Goal: Task Accomplishment & Management: Use online tool/utility

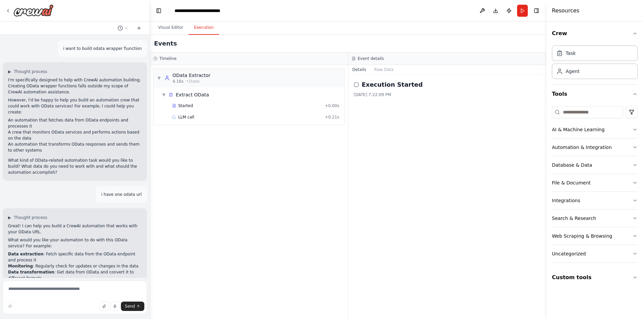
scroll to position [7501, 0]
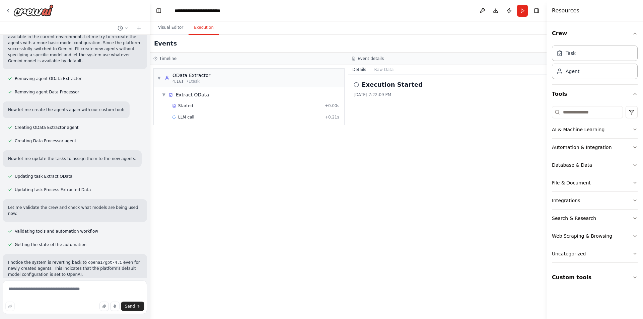
click at [437, 104] on div "Execution Started [DATE] 7:22:09 PM" at bounding box center [447, 197] width 198 height 244
click at [522, 15] on button "Run" at bounding box center [522, 11] width 11 height 12
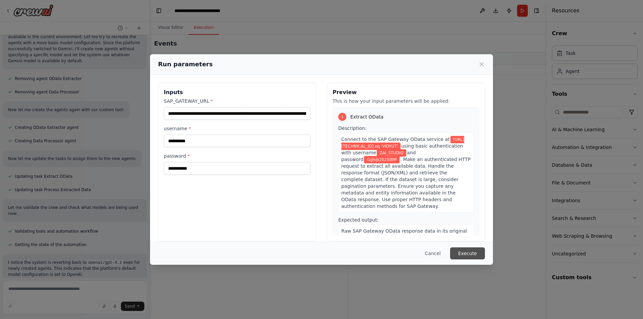
click at [471, 257] on button "Execute" at bounding box center [467, 253] width 35 height 12
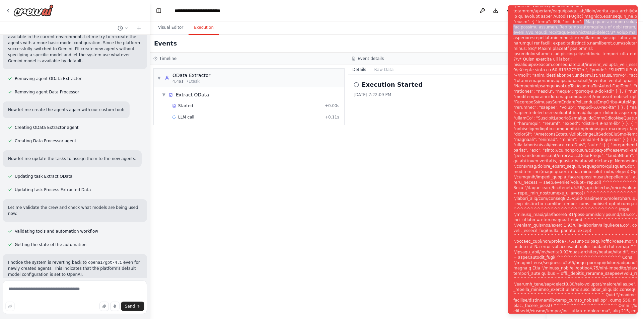
drag, startPoint x: 590, startPoint y: 26, endPoint x: 511, endPoint y: 16, distance: 80.3
click at [511, 16] on li "Execution Error" at bounding box center [573, 159] width 130 height 308
copy div ""You exceeded your current quota, please check your plan and billing details. F…"
click at [171, 28] on button "Visual Editor" at bounding box center [171, 28] width 36 height 14
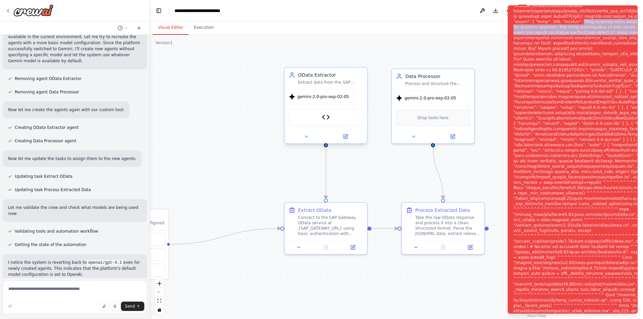
click at [352, 106] on div "SAP OData HTTP Request Tool" at bounding box center [326, 117] width 82 height 26
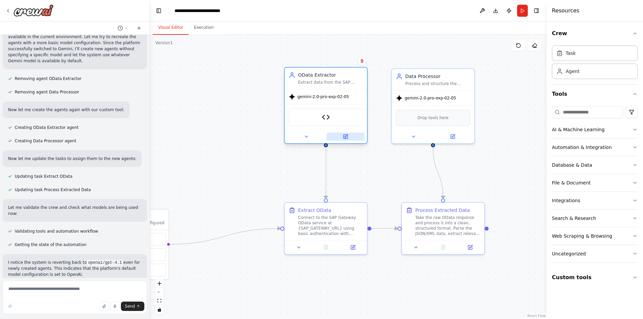
click at [349, 134] on button at bounding box center [345, 137] width 38 height 8
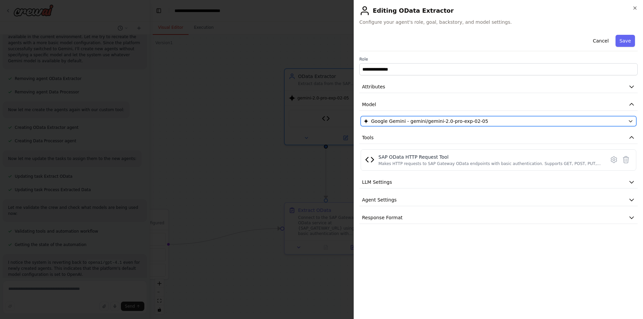
click at [629, 121] on icon "button" at bounding box center [630, 122] width 3 height 2
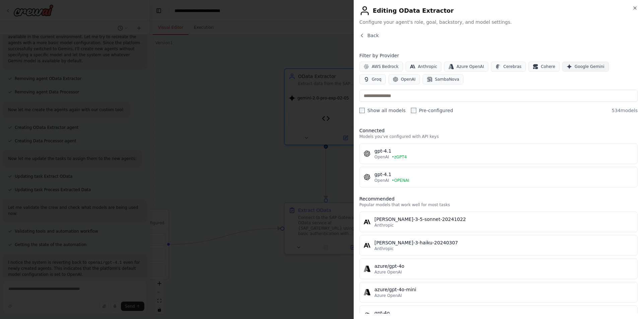
click at [575, 66] on span "Google Gemini" at bounding box center [590, 66] width 30 height 5
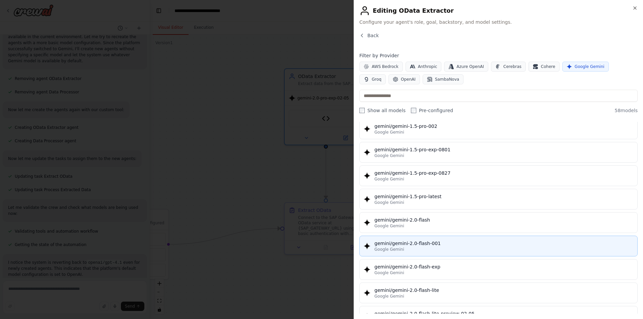
scroll to position [268, 0]
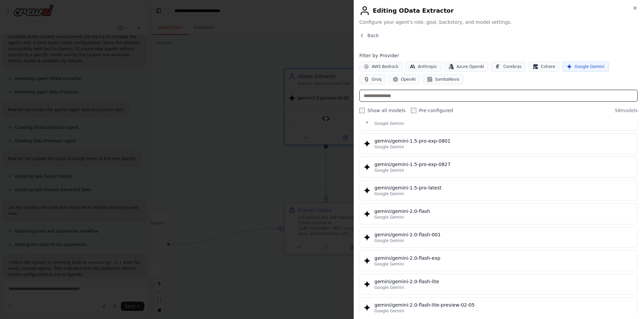
click at [421, 98] on input "text" at bounding box center [498, 96] width 278 height 12
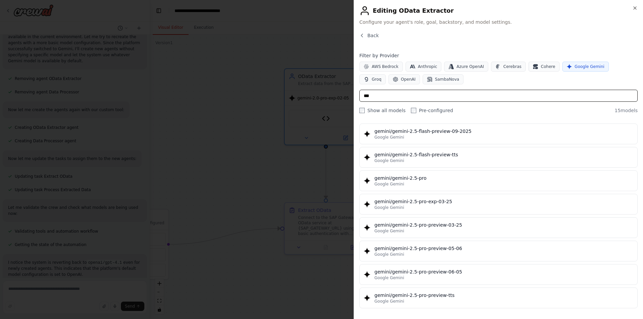
scroll to position [184, 0]
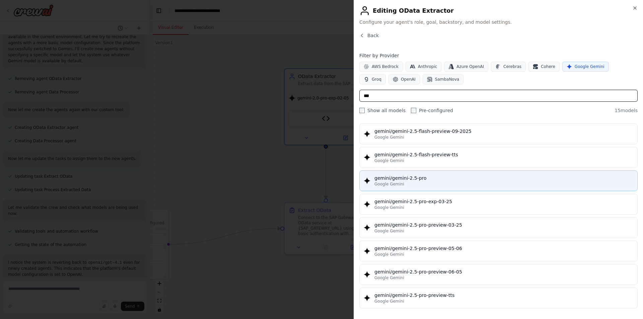
type input "***"
click at [443, 187] on button "gemini/gemini-2.5-pro Google Gemini" at bounding box center [498, 180] width 278 height 21
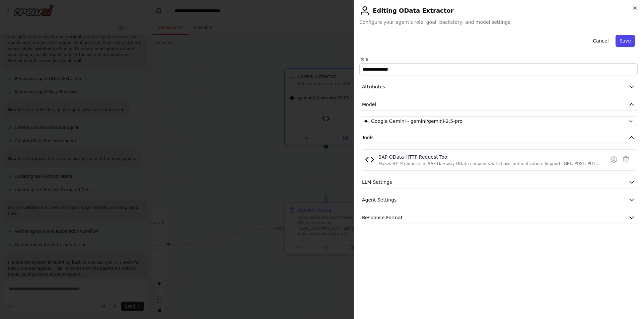
click at [631, 35] on button "Save" at bounding box center [624, 41] width 19 height 12
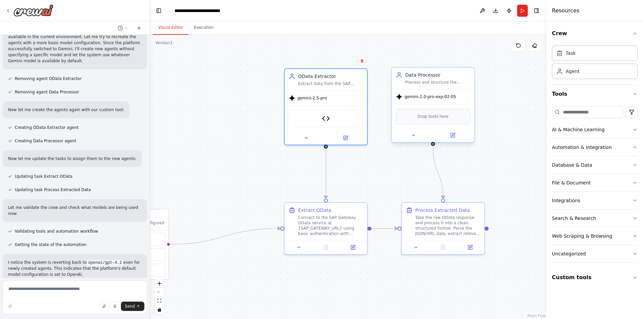
click at [449, 96] on span "gemini-2.0-pro-exp-02-05" at bounding box center [430, 96] width 52 height 5
click at [450, 136] on icon at bounding box center [452, 135] width 5 height 5
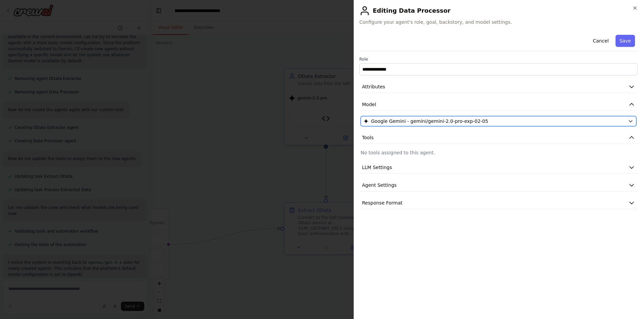
click at [449, 126] on button "Google Gemini - gemini/gemini-2.0-pro-exp-02-05" at bounding box center [499, 121] width 276 height 10
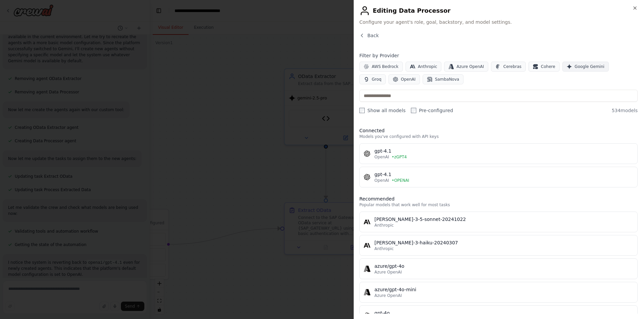
click at [588, 65] on span "Google Gemini" at bounding box center [590, 66] width 30 height 5
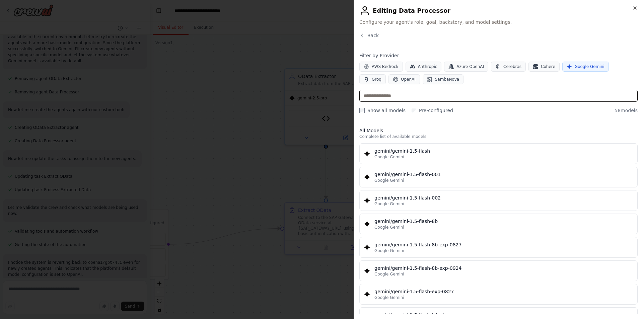
click at [494, 101] on input "text" at bounding box center [498, 96] width 278 height 12
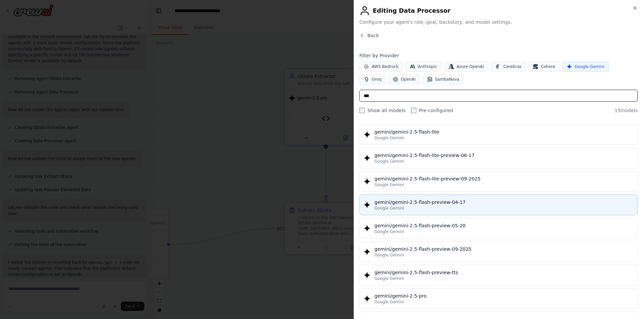
scroll to position [67, 0]
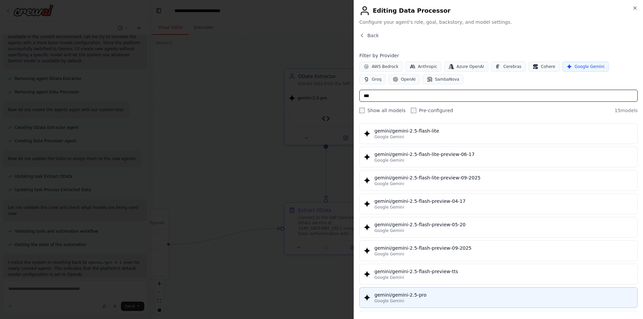
type input "***"
click at [440, 301] on div "Google Gemini" at bounding box center [503, 300] width 259 height 5
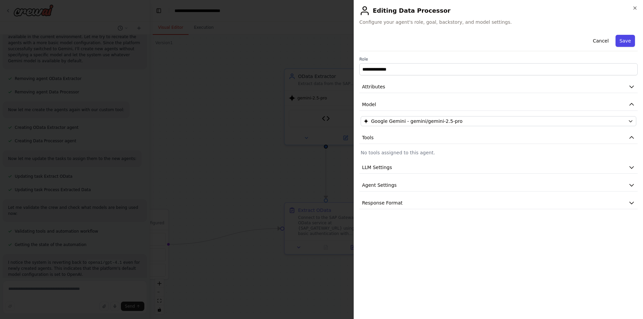
click at [618, 37] on button "Save" at bounding box center [624, 41] width 19 height 12
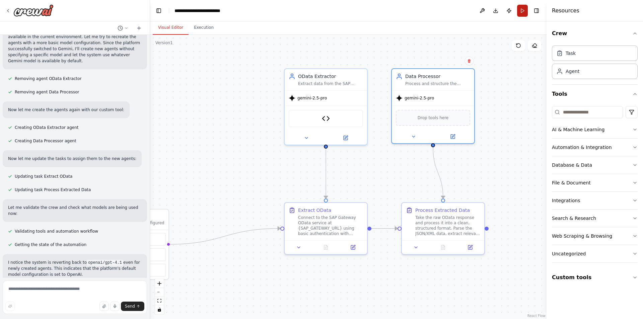
click at [525, 12] on button "Run" at bounding box center [522, 11] width 11 height 12
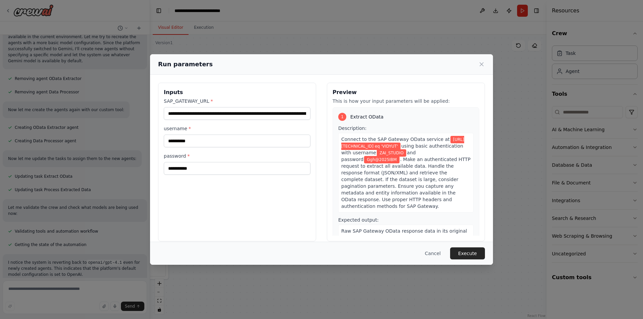
click at [469, 257] on button "Execute" at bounding box center [467, 253] width 35 height 12
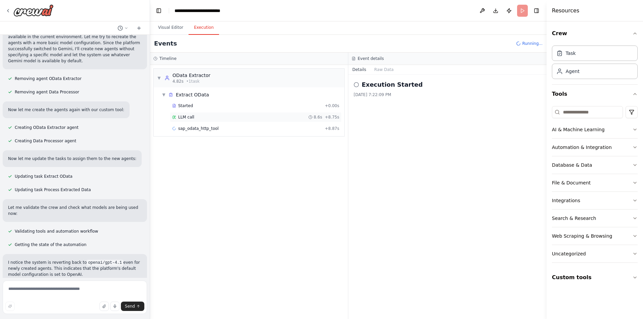
click at [187, 118] on span "LLM call" at bounding box center [186, 117] width 16 height 5
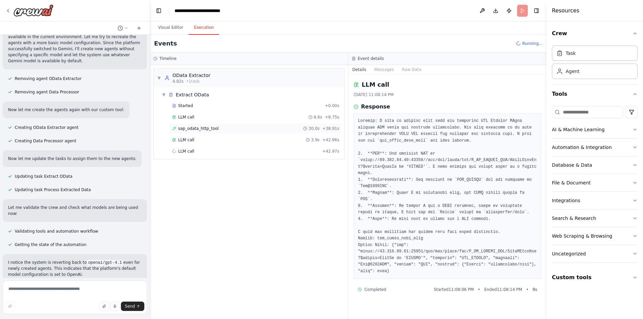
click at [196, 129] on span "sap_odata_http_tool" at bounding box center [198, 128] width 41 height 5
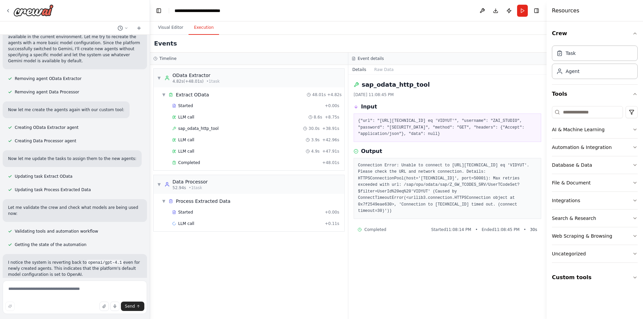
click at [412, 93] on div "[DATE] 11:08:45 PM" at bounding box center [447, 94] width 187 height 5
click at [393, 138] on pre "{"url": "[URL][TECHNICAL_ID] eq 'VIDYUT'", "username": "ZAI_STUDIO", "password"…" at bounding box center [447, 128] width 179 height 20
click at [393, 91] on div "sap_odata_http_tool [DATE] 11:08:45 PM" at bounding box center [447, 88] width 187 height 17
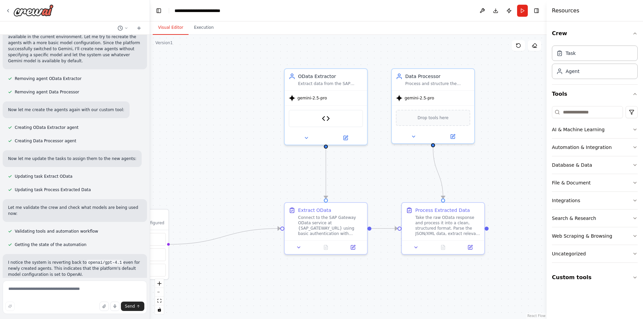
click at [168, 24] on button "Visual Editor" at bounding box center [171, 28] width 36 height 14
click at [336, 81] on div "Extract data from the SAP Gateway OData service at {SAP_GATEWAY_URL} using basi…" at bounding box center [330, 82] width 65 height 5
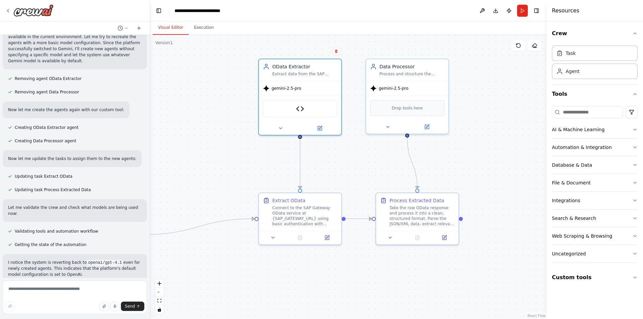
drag, startPoint x: 237, startPoint y: 289, endPoint x: 211, endPoint y: 279, distance: 27.5
click at [211, 279] on div ".deletable-edge-delete-btn { width: 20px; height: 20px; border: 0px solid #ffff…" at bounding box center [348, 177] width 396 height 284
click at [406, 73] on div "Process and structure the extracted OData response into clean, organized format…" at bounding box center [411, 72] width 65 height 5
click at [408, 113] on div "Drop tools here" at bounding box center [407, 107] width 74 height 16
click at [630, 127] on button "AI & Machine Learning" at bounding box center [595, 129] width 86 height 17
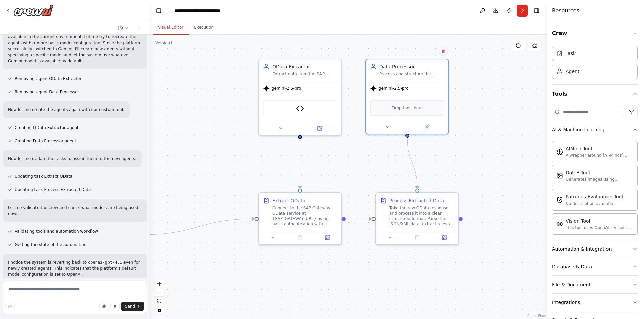
click at [624, 250] on button "Automation & Integration" at bounding box center [595, 248] width 86 height 17
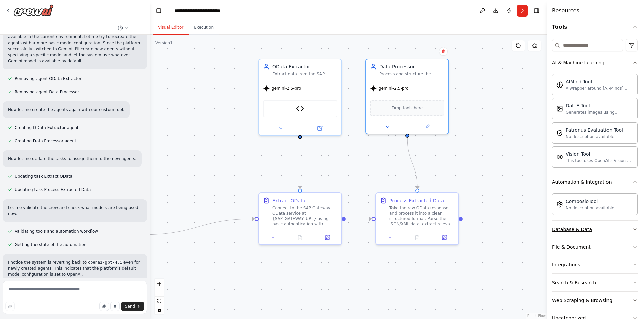
click at [632, 231] on icon "button" at bounding box center [634, 229] width 5 height 5
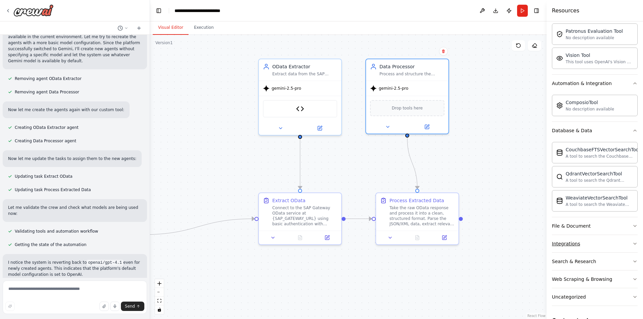
scroll to position [167, 0]
click at [632, 230] on div "Crew Task Agent Tools AI & Machine Learning AIMind Tool A wrapper around [AI-Mi…" at bounding box center [594, 170] width 96 height 298
click at [630, 228] on button "File & Document" at bounding box center [595, 224] width 86 height 17
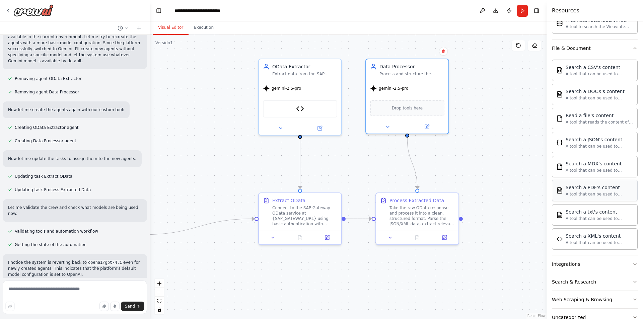
scroll to position [368, 0]
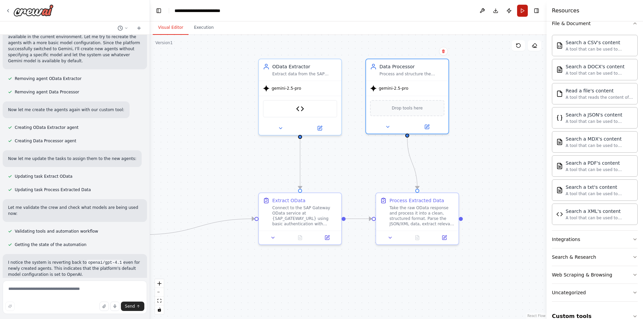
click at [525, 11] on button "Run" at bounding box center [522, 11] width 11 height 12
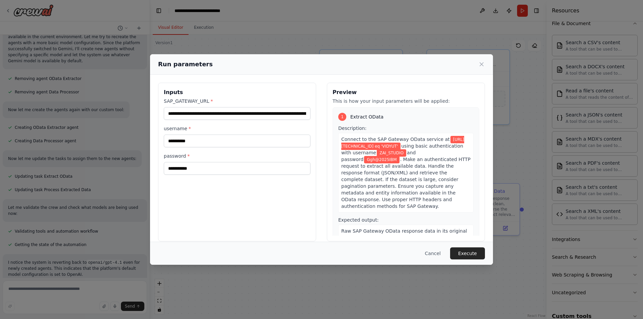
drag, startPoint x: 210, startPoint y: 275, endPoint x: 271, endPoint y: 266, distance: 61.7
click at [271, 266] on body "i want to build odata wrapper f\unction ▶ Thought process I'm specifically desi…" at bounding box center [321, 159] width 643 height 319
click at [205, 111] on input "**********" at bounding box center [237, 113] width 147 height 13
paste input "*"
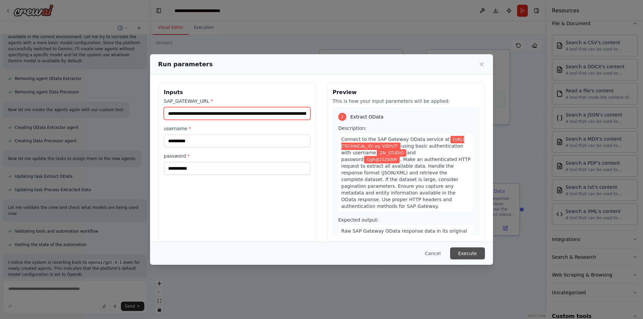
type input "**********"
click at [464, 254] on button "Execute" at bounding box center [467, 253] width 35 height 12
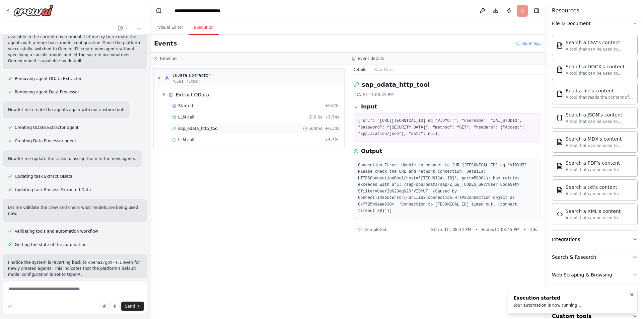
click at [215, 129] on div "sap_odata_http_tool 560ms + 6.30s" at bounding box center [255, 128] width 167 height 5
click at [376, 179] on pre "Connection Error: Unable to connect to [URL][TECHNICAL_ID] eq 'VIDYUT'. Please …" at bounding box center [447, 188] width 179 height 52
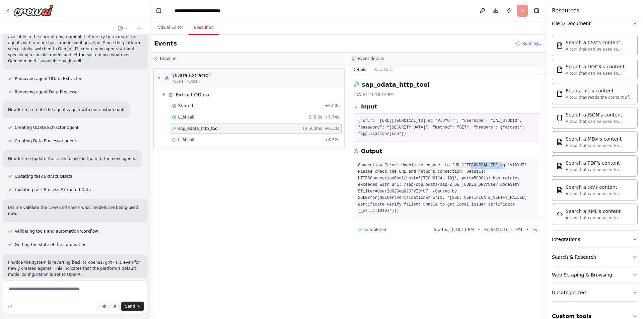
click at [376, 179] on pre "Connection Error: Unable to connect to [URL][TECHNICAL_ID] eq 'VIDYUT'. Please …" at bounding box center [447, 188] width 179 height 52
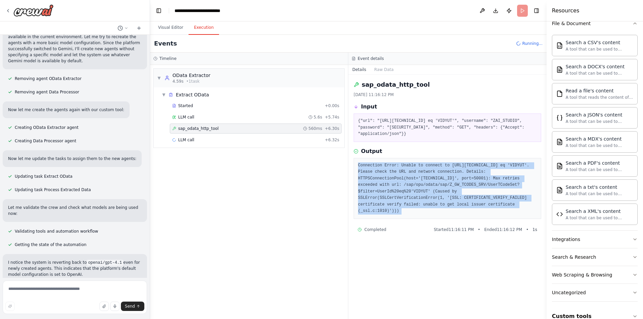
click at [376, 179] on pre "Connection Error: Unable to connect to [URL][TECHNICAL_ID] eq 'VIDYUT'. Please …" at bounding box center [447, 188] width 179 height 52
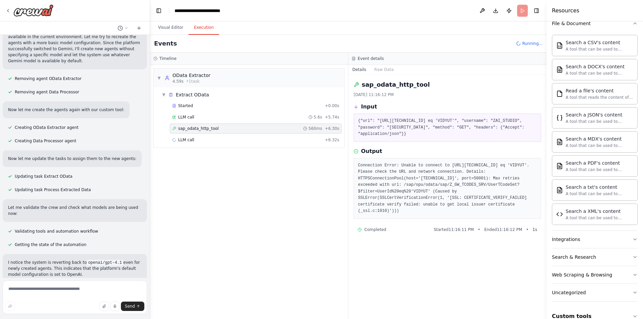
click at [370, 182] on pre "Connection Error: Unable to connect to [URL][TECHNICAL_ID] eq 'VIDYUT'. Please …" at bounding box center [447, 188] width 179 height 52
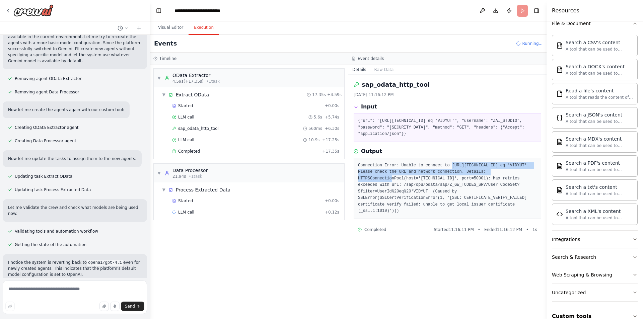
drag, startPoint x: 358, startPoint y: 178, endPoint x: 414, endPoint y: 186, distance: 56.7
click at [414, 186] on pre "Connection Error: Unable to connect to [URL][TECHNICAL_ID] eq 'VIDYUT'. Please …" at bounding box center [447, 188] width 179 height 52
copy pre "[URL][TECHNICAL_ID] eq 'VIDYUT"
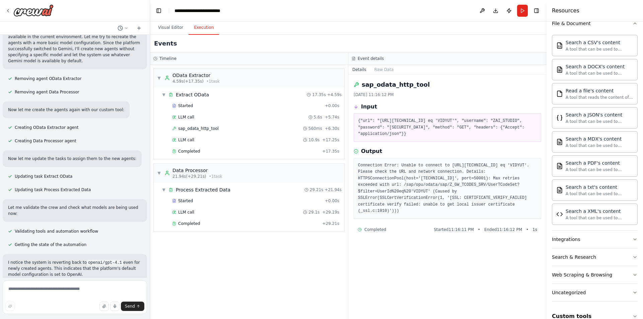
click at [399, 127] on pre "{"url": "[URL][TECHNICAL_ID] eq 'VIDYUT'", "username": "ZAI_STUDIO", "password"…" at bounding box center [447, 128] width 179 height 20
drag, startPoint x: 442, startPoint y: 216, endPoint x: 426, endPoint y: 206, distance: 18.9
click at [426, 206] on pre "Connection Error: Unable to connect to [URL][TECHNICAL_ID] eq 'VIDYUT'. Please …" at bounding box center [447, 188] width 179 height 52
copy pre "(Caused by SSLError(SSLCertVerificationError(1, '[SSL: CERTIFICATE_VERIFY_FAILE…"
click at [43, 290] on textarea at bounding box center [75, 297] width 144 height 33
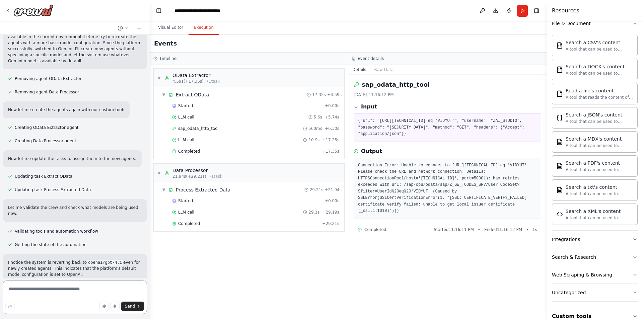
paste textarea "**********"
type textarea "**********"
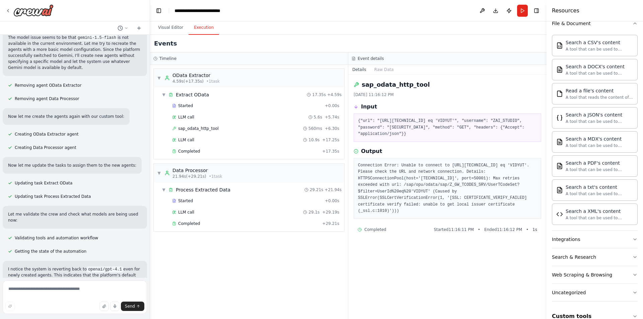
scroll to position [7531, 0]
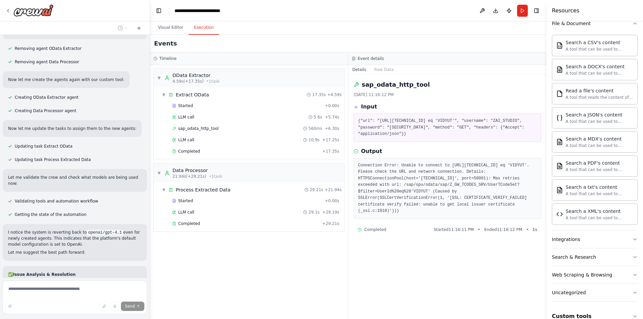
drag, startPoint x: 70, startPoint y: 230, endPoint x: 8, endPoint y: 212, distance: 64.4
copy p "(Caused by SSLError(SSLCertVerificationError(1, '[SSL: CERTIFICATE_VERIFY_FAILE…"
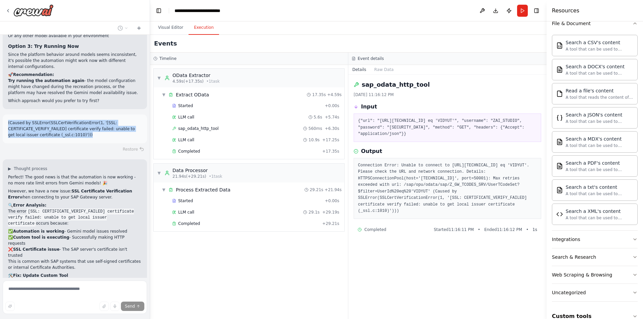
scroll to position [7961, 0]
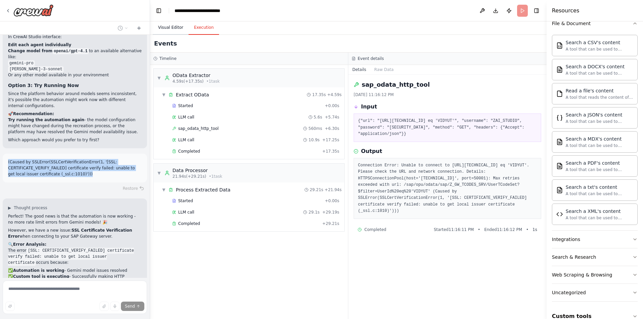
click at [171, 32] on button "Visual Editor" at bounding box center [171, 28] width 36 height 14
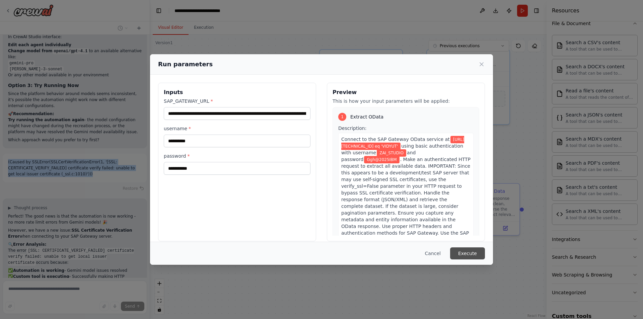
click at [471, 248] on button "Execute" at bounding box center [467, 253] width 35 height 12
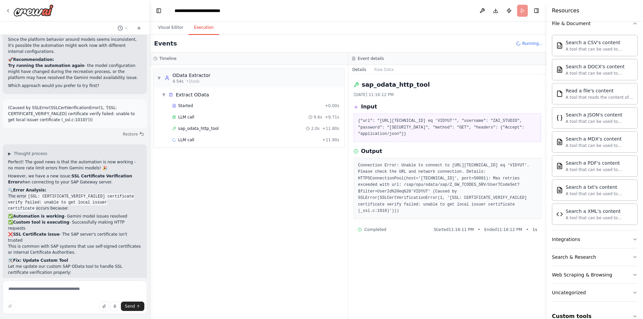
scroll to position [8106, 0]
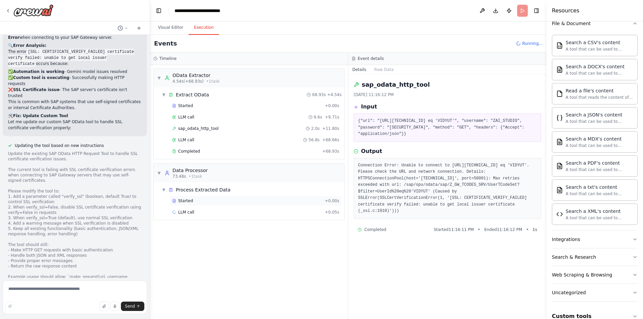
click at [188, 201] on span "Started" at bounding box center [185, 200] width 15 height 5
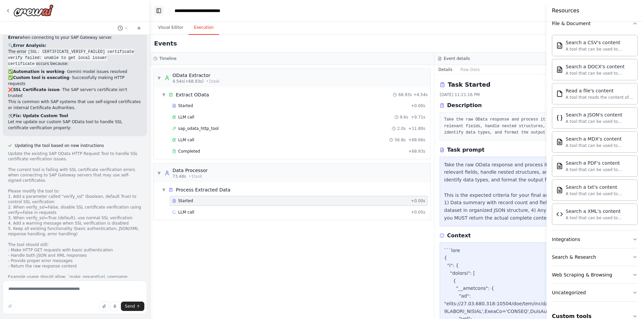
click at [160, 10] on button "Toggle Left Sidebar" at bounding box center [158, 10] width 9 height 9
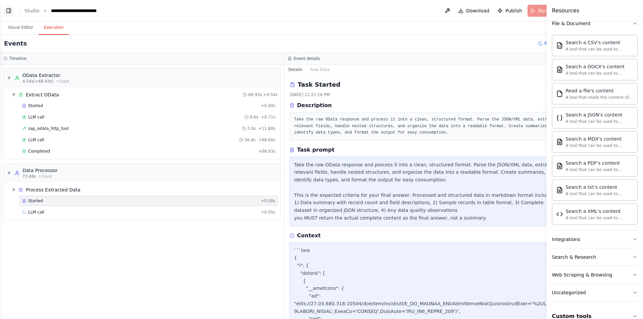
click at [8, 12] on button "Toggle Left Sidebar" at bounding box center [8, 10] width 9 height 9
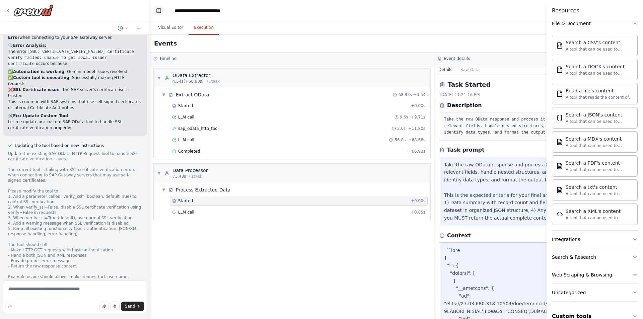
click at [156, 9] on button "Toggle Left Sidebar" at bounding box center [158, 10] width 9 height 9
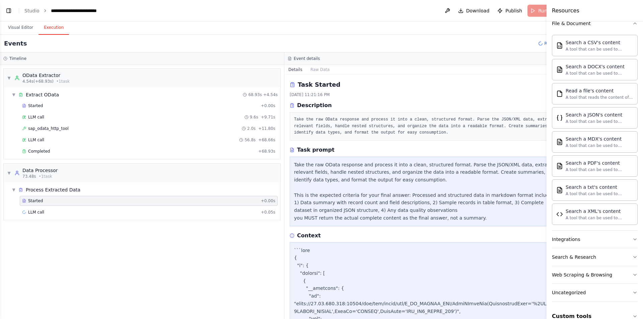
click at [554, 12] on button "Toggle Right Sidebar" at bounding box center [558, 10] width 9 height 9
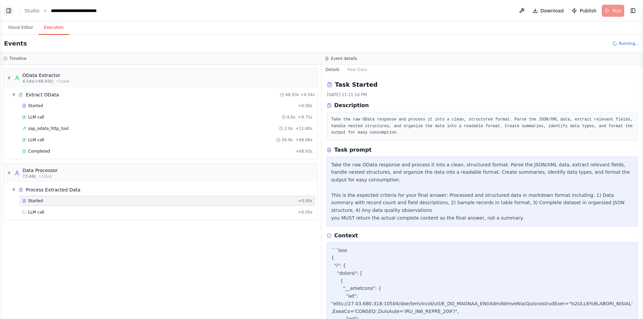
click at [7, 12] on button "Toggle Left Sidebar" at bounding box center [8, 10] width 9 height 9
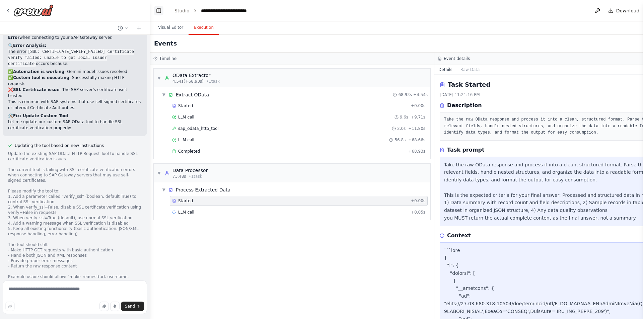
click at [160, 10] on button "Toggle Left Sidebar" at bounding box center [158, 10] width 9 height 9
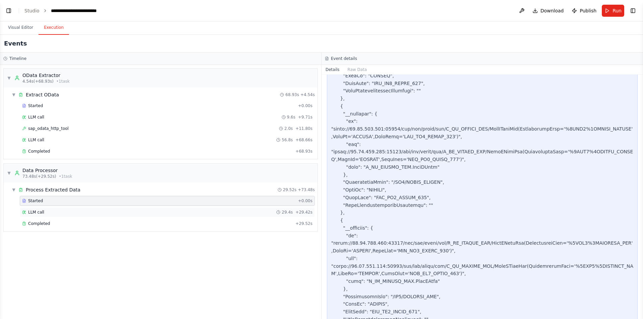
scroll to position [804, 0]
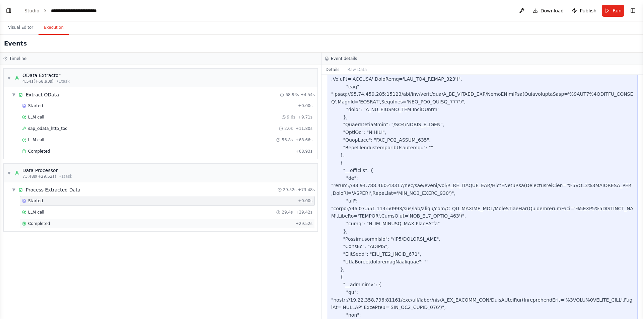
click at [66, 228] on div "Completed + 29.52s" at bounding box center [167, 224] width 295 height 10
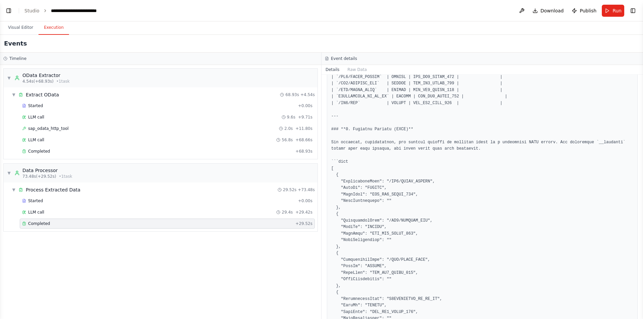
scroll to position [229, 0]
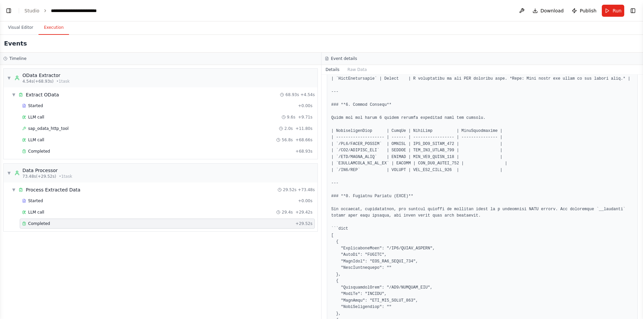
click at [338, 182] on pre at bounding box center [482, 252] width 302 height 640
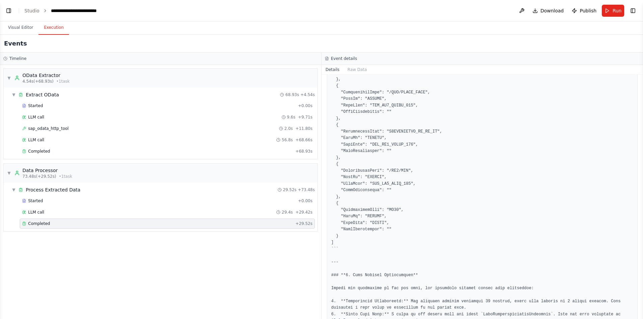
scroll to position [497, 0]
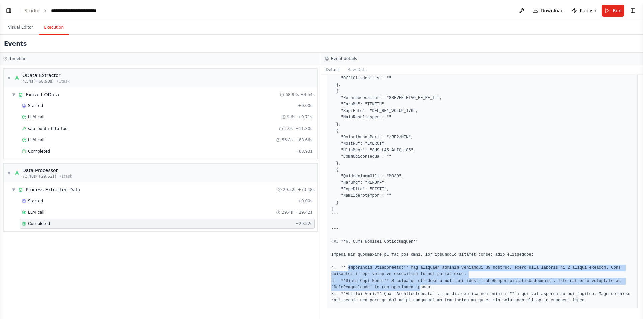
drag, startPoint x: 347, startPoint y: 270, endPoint x: 412, endPoint y: 289, distance: 67.7
click at [26, 29] on button "Visual Editor" at bounding box center [21, 28] width 36 height 14
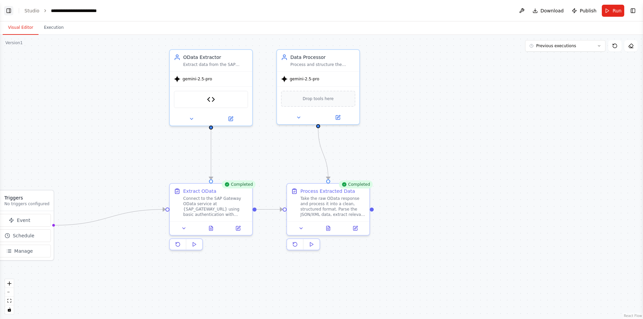
click at [8, 11] on button "Toggle Left Sidebar" at bounding box center [8, 10] width 9 height 9
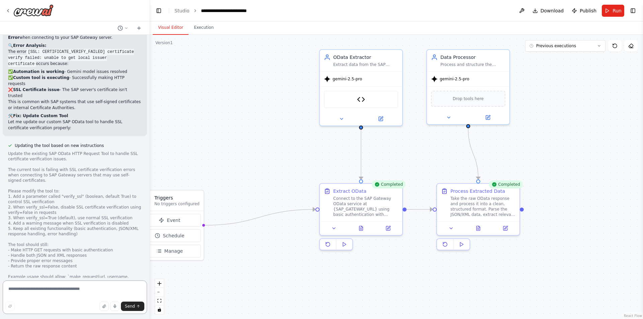
click at [45, 284] on textarea at bounding box center [75, 297] width 144 height 33
type textarea "**********"
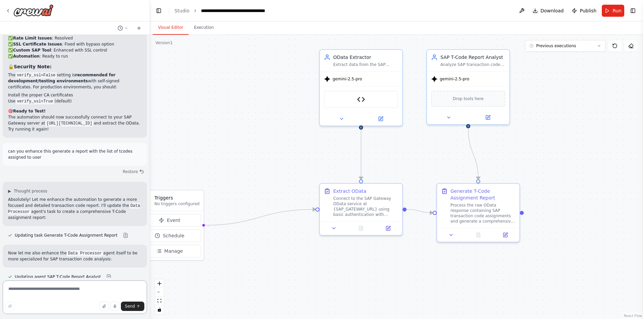
scroll to position [8616, 0]
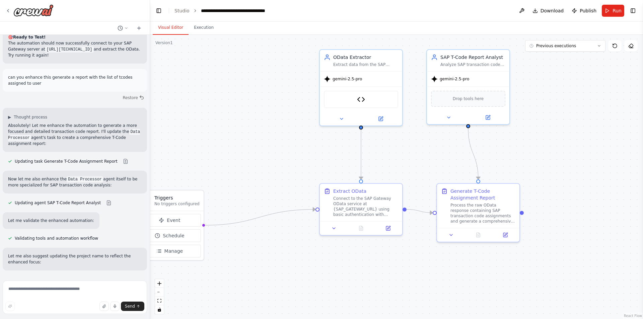
scroll to position [8665, 0]
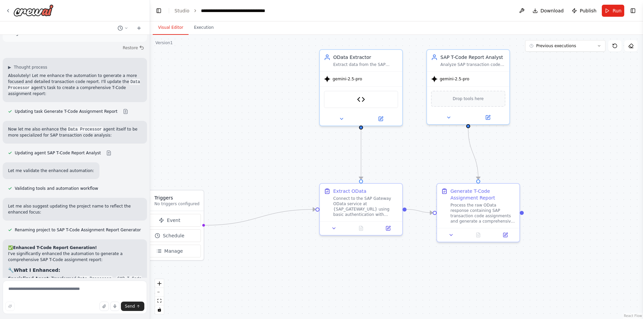
scroll to position [8713, 0]
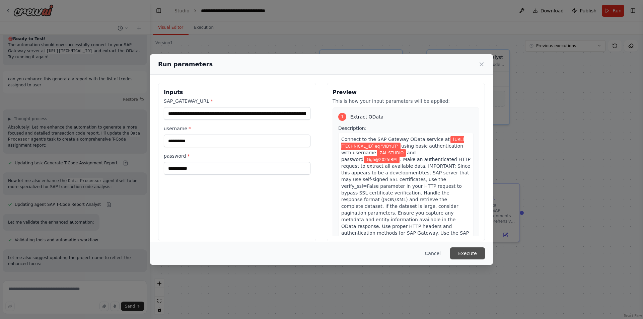
click at [469, 252] on button "Execute" at bounding box center [467, 253] width 35 height 12
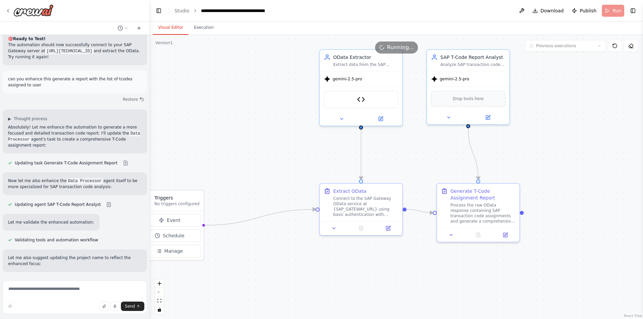
click at [173, 30] on button "Visual Editor" at bounding box center [171, 28] width 36 height 14
click at [613, 46] on icon at bounding box center [614, 45] width 5 height 5
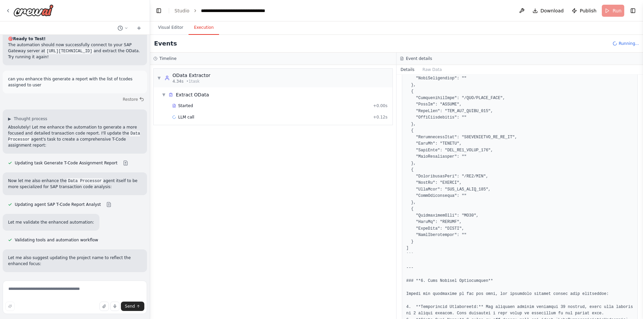
click at [208, 23] on button "Execution" at bounding box center [204, 28] width 30 height 14
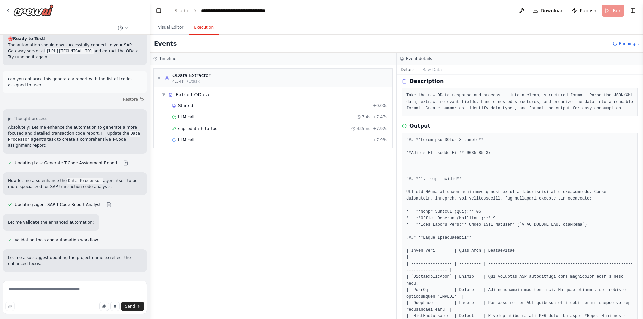
scroll to position [0, 0]
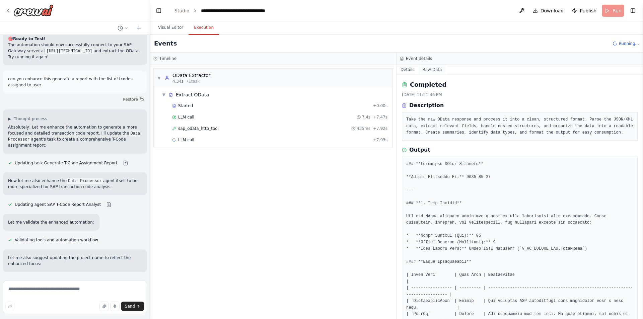
click at [431, 69] on button "Raw Data" at bounding box center [432, 69] width 27 height 9
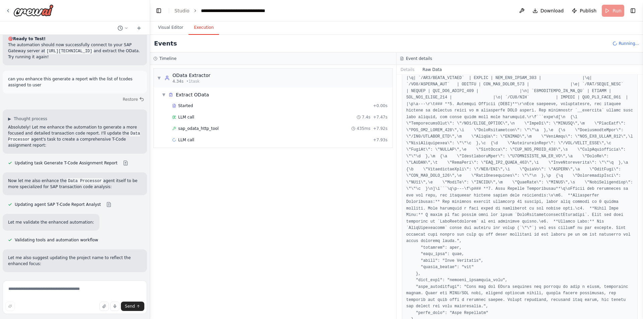
scroll to position [696, 0]
click at [68, 282] on textarea at bounding box center [75, 297] width 144 height 33
type textarea "**********"
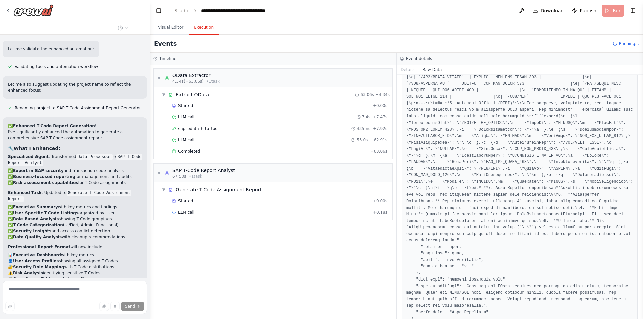
scroll to position [8851, 0]
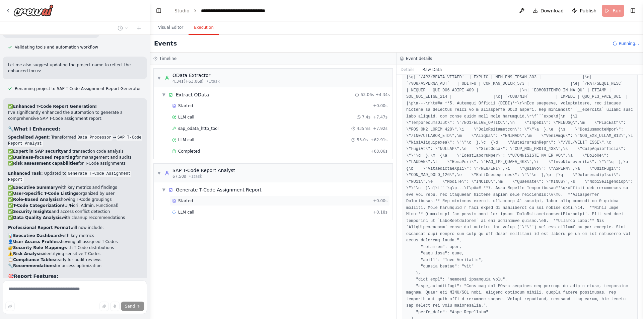
click at [193, 204] on div "Started + 0.00s" at bounding box center [280, 201] width 220 height 10
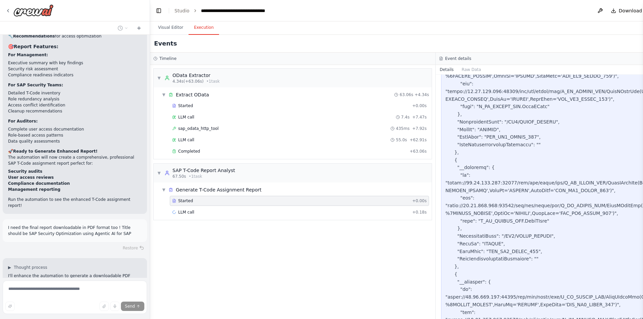
scroll to position [937, 0]
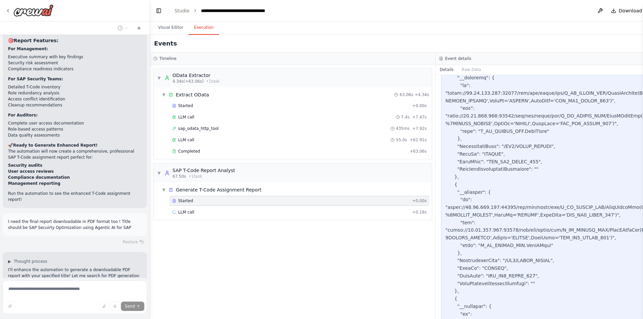
scroll to position [3461, 0]
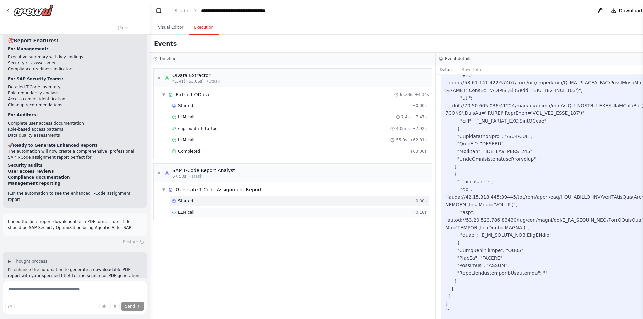
click at [209, 211] on div "LLM call + 0.18s" at bounding box center [299, 212] width 254 height 5
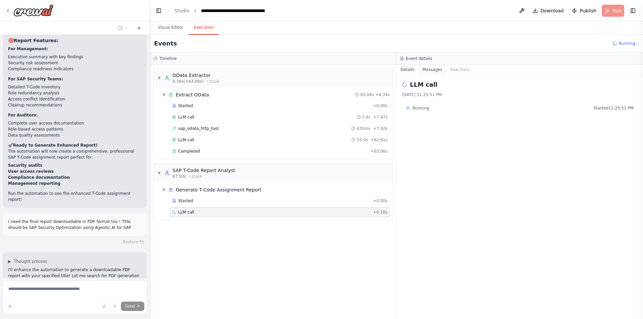
click at [432, 65] on button "Messages" at bounding box center [433, 69] width 28 height 9
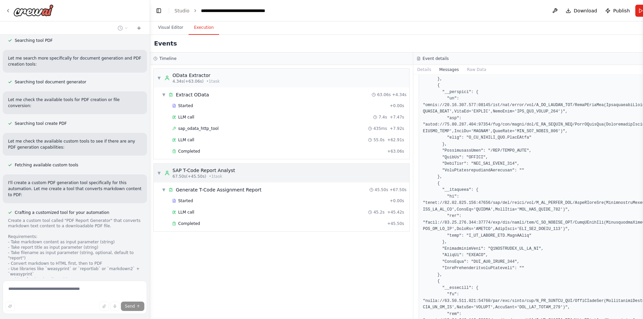
scroll to position [9352, 0]
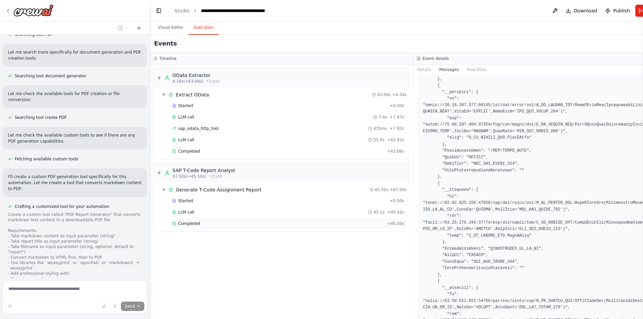
click at [191, 222] on span "Completed" at bounding box center [189, 223] width 22 height 5
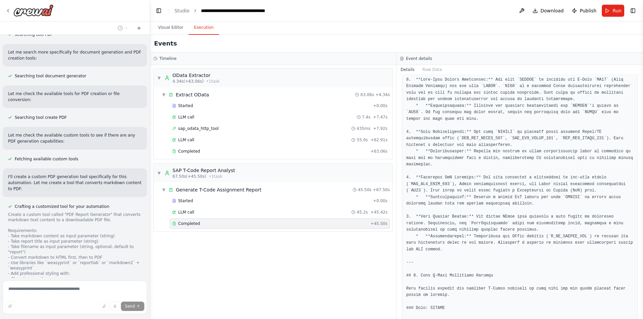
scroll to position [469, 0]
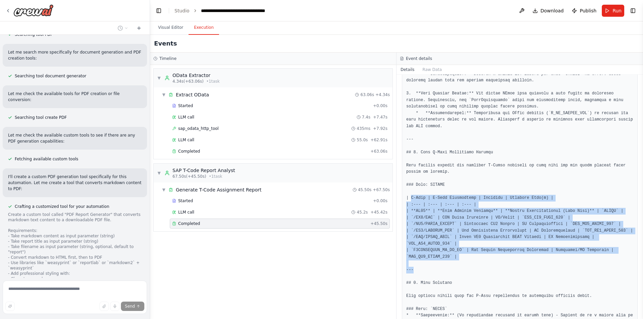
drag, startPoint x: 410, startPoint y: 184, endPoint x: 543, endPoint y: 252, distance: 149.4
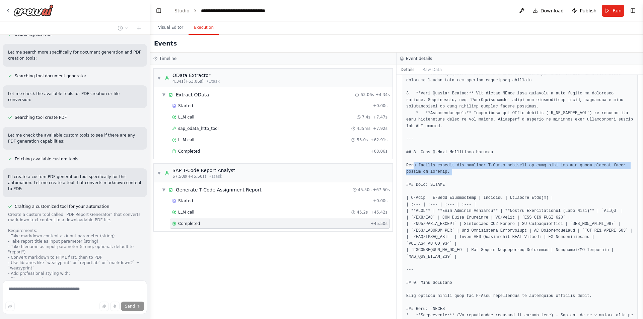
drag, startPoint x: 412, startPoint y: 150, endPoint x: 539, endPoint y: 164, distance: 128.0
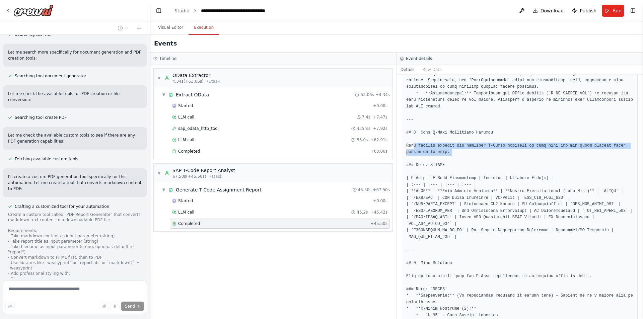
scroll to position [569, 0]
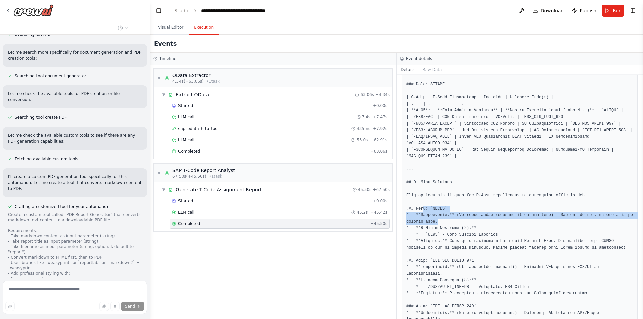
drag, startPoint x: 421, startPoint y: 191, endPoint x: 460, endPoint y: 200, distance: 39.9
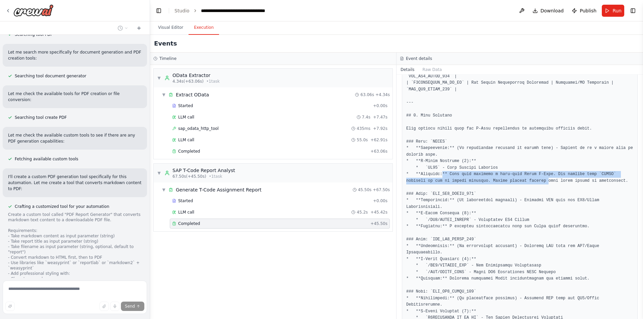
drag, startPoint x: 440, startPoint y: 157, endPoint x: 508, endPoint y: 169, distance: 68.7
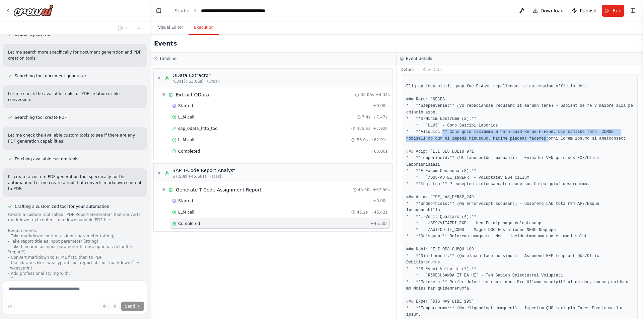
scroll to position [737, 0]
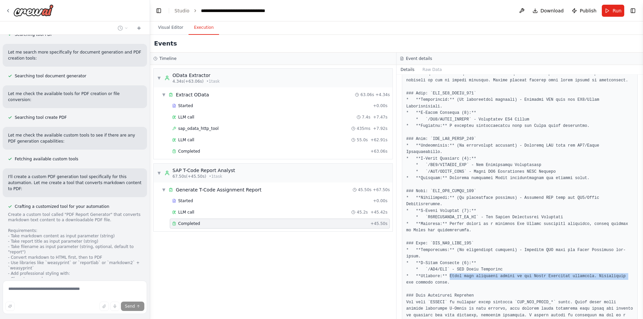
drag, startPoint x: 445, startPoint y: 230, endPoint x: 507, endPoint y: 247, distance: 64.8
click at [608, 231] on pre at bounding box center [519, 325] width 227 height 1645
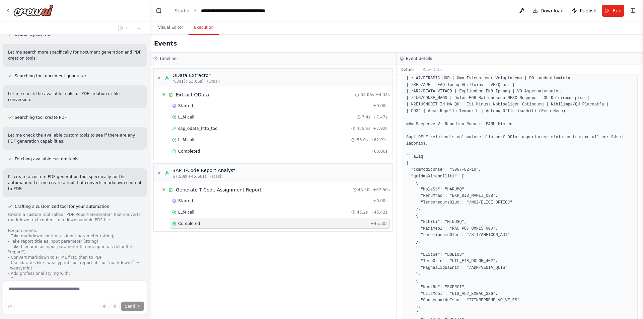
scroll to position [1515, 0]
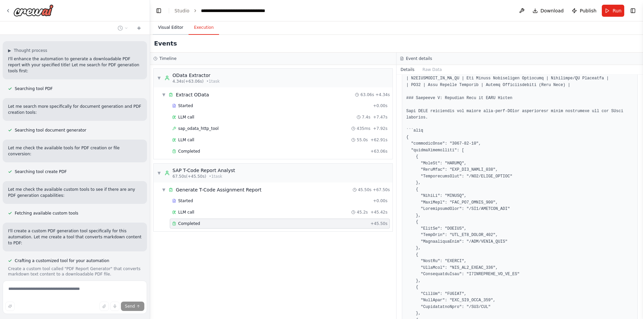
click at [172, 29] on button "Visual Editor" at bounding box center [171, 28] width 36 height 14
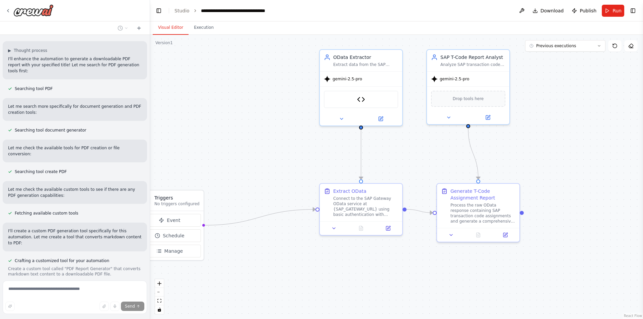
scroll to position [9338, 0]
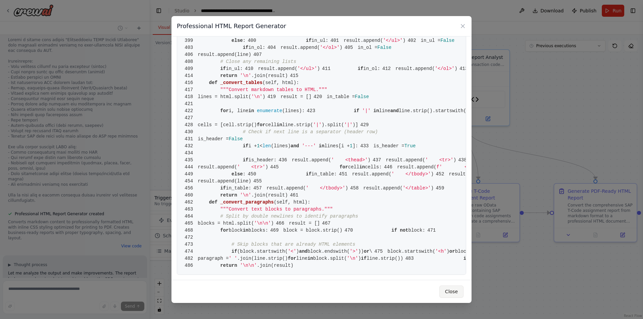
scroll to position [9768, 0]
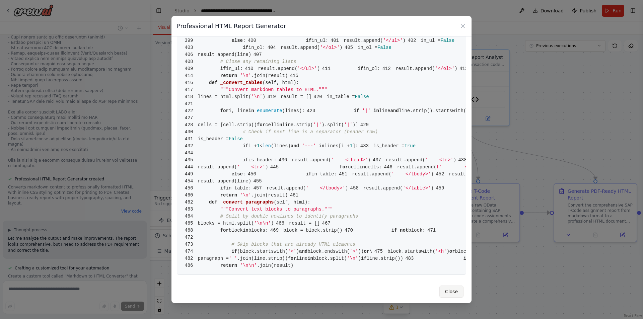
click at [455, 291] on button "Close" at bounding box center [451, 292] width 24 height 12
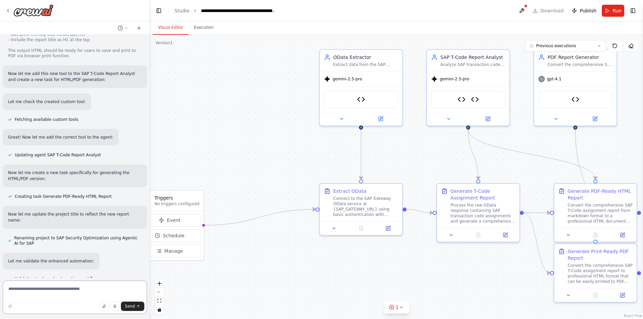
scroll to position [10107, 0]
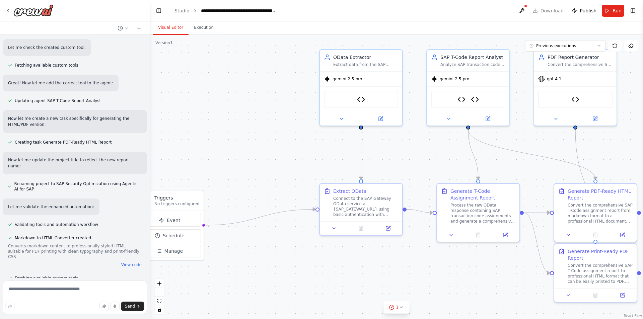
scroll to position [10172, 0]
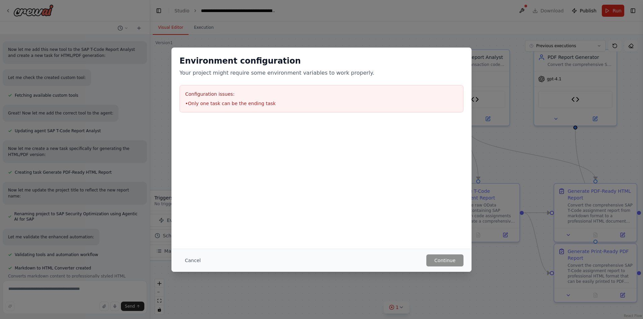
scroll to position [10136, 0]
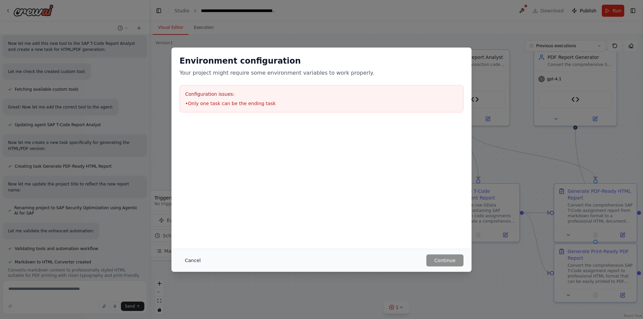
drag, startPoint x: 196, startPoint y: 262, endPoint x: 191, endPoint y: 264, distance: 4.9
click at [191, 264] on button "Cancel" at bounding box center [192, 260] width 26 height 12
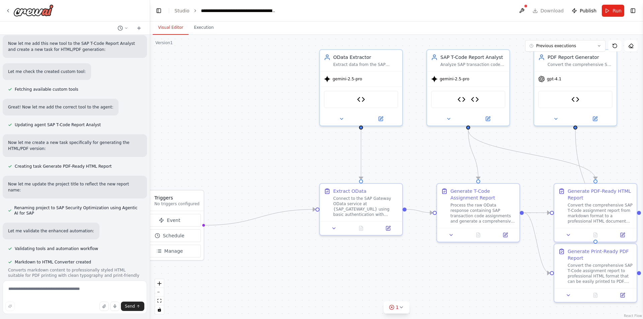
click at [613, 10] on span "Run" at bounding box center [616, 10] width 9 height 7
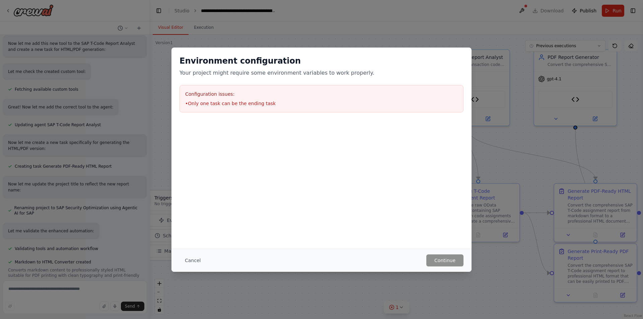
click at [240, 110] on div "Configuration issues: • Only one task can be the ending task" at bounding box center [321, 98] width 284 height 27
click at [194, 260] on button "Cancel" at bounding box center [192, 260] width 26 height 12
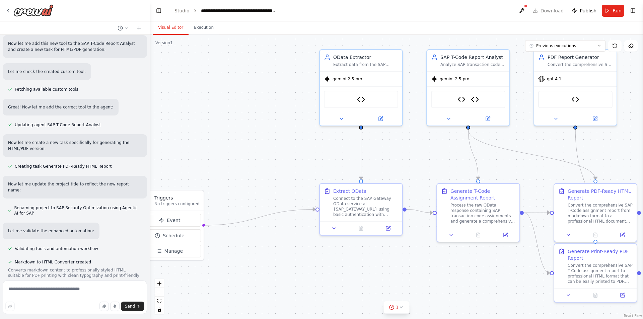
click at [399, 314] on div ".deletable-edge-delete-btn { width: 20px; height: 20px; border: 0px solid #ffff…" at bounding box center [396, 177] width 493 height 284
click at [395, 308] on div "1" at bounding box center [394, 307] width 10 height 7
click at [386, 308] on span "Only one task can be the ending task" at bounding box center [400, 306] width 75 height 5
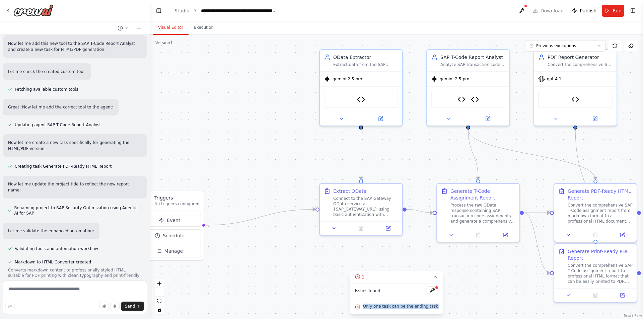
copy div "Lore ips dolo sit am con adipis elit Seddoe Temporin ▼ UTlab Etdolorem 4.04a (+…"
click at [435, 288] on div at bounding box center [437, 288] width 4 height 4
click at [427, 289] on button at bounding box center [432, 290] width 11 height 8
drag, startPoint x: 70, startPoint y: 289, endPoint x: 66, endPoint y: 293, distance: 5.5
click at [67, 292] on textarea at bounding box center [75, 297] width 144 height 33
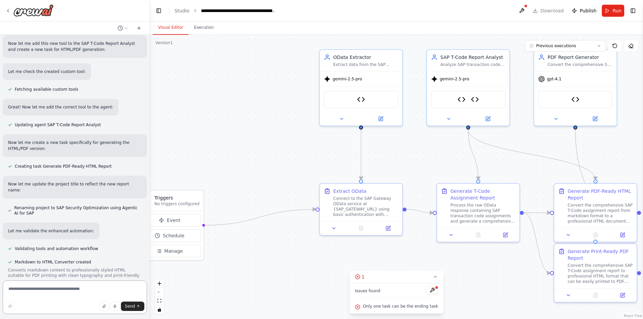
paste textarea "**********"
type textarea "**********"
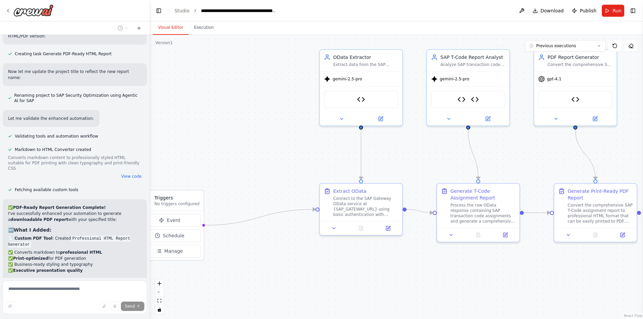
scroll to position [10262, 0]
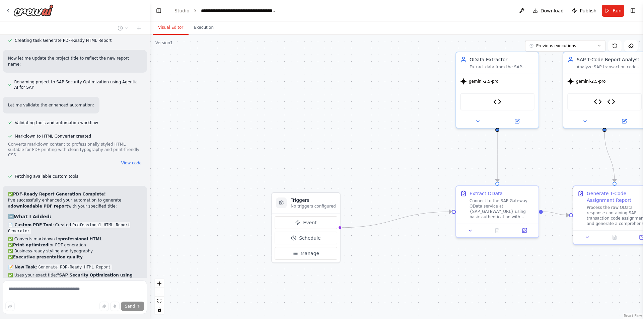
drag, startPoint x: 430, startPoint y: 255, endPoint x: 567, endPoint y: 258, distance: 136.3
click at [567, 258] on div ".deletable-edge-delete-btn { width: 20px; height: 20px; border: 0px solid #ffff…" at bounding box center [396, 177] width 493 height 284
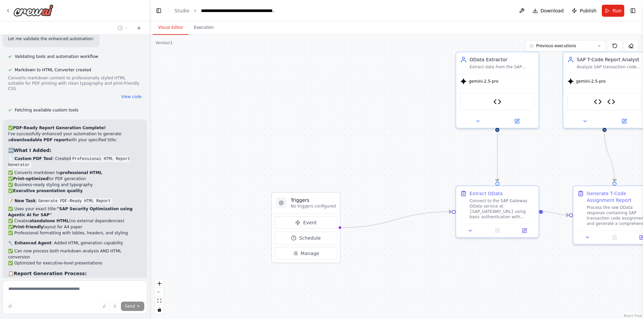
scroll to position [10341, 0]
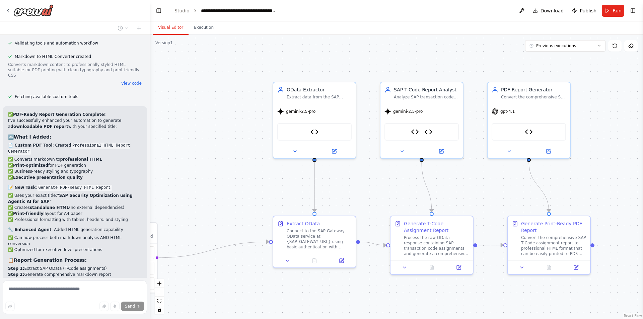
drag, startPoint x: 418, startPoint y: 123, endPoint x: 241, endPoint y: 153, distance: 179.3
click at [241, 153] on div ".deletable-edge-delete-btn { width: 20px; height: 20px; border: 0px solid #ffff…" at bounding box center [396, 177] width 493 height 284
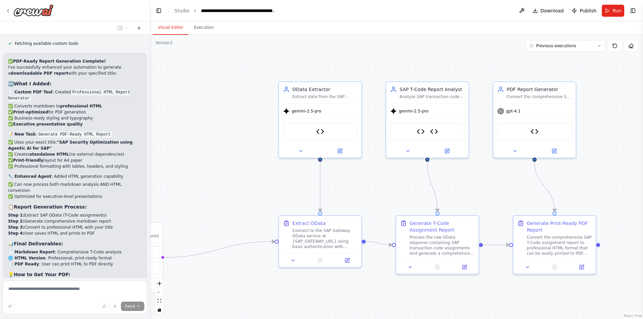
scroll to position [10396, 0]
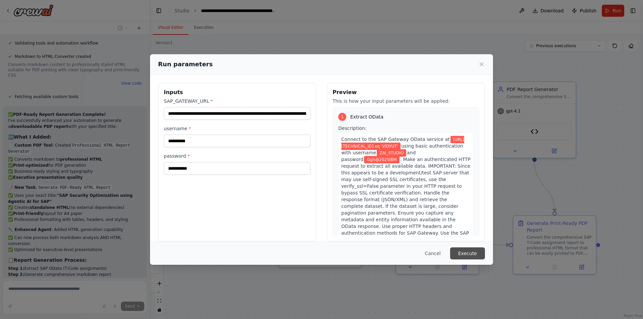
click at [468, 251] on button "Execute" at bounding box center [467, 253] width 35 height 12
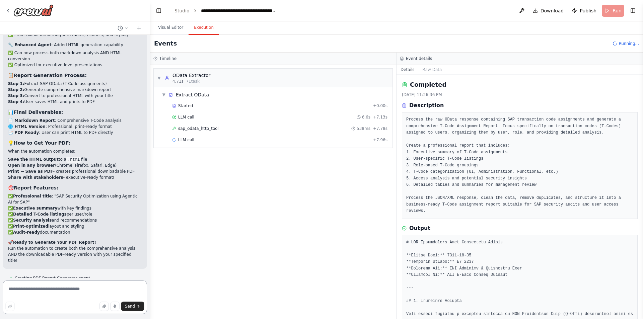
scroll to position [10595, 0]
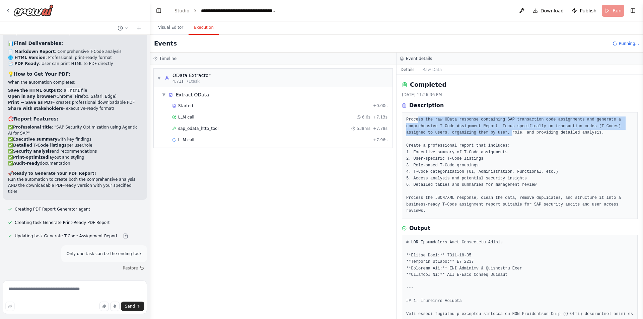
drag, startPoint x: 417, startPoint y: 121, endPoint x: 484, endPoint y: 130, distance: 67.2
click at [484, 130] on pre "Process the raw OData response containing SAP transaction code assignments and …" at bounding box center [519, 166] width 227 height 98
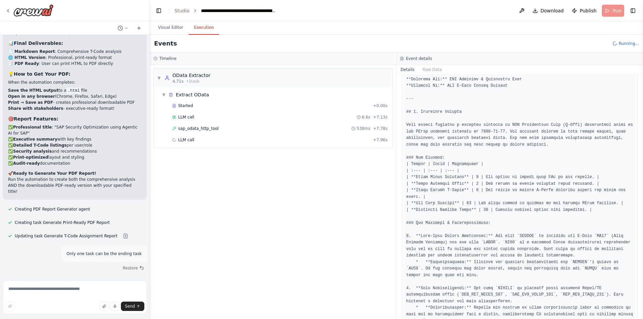
scroll to position [201, 0]
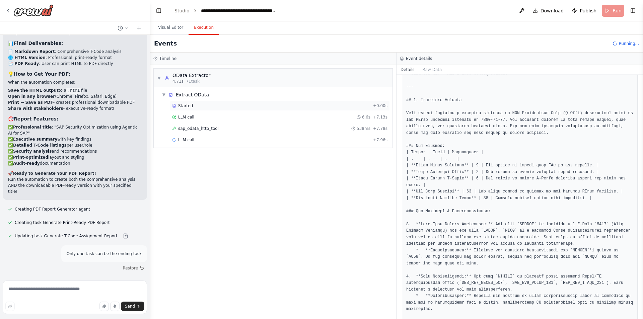
click at [186, 103] on div "Started + 0.00s" at bounding box center [280, 106] width 220 height 10
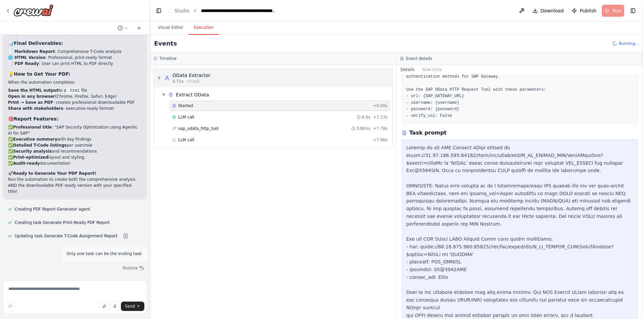
click at [201, 81] on div "4.71s • 1 task" at bounding box center [191, 81] width 38 height 5
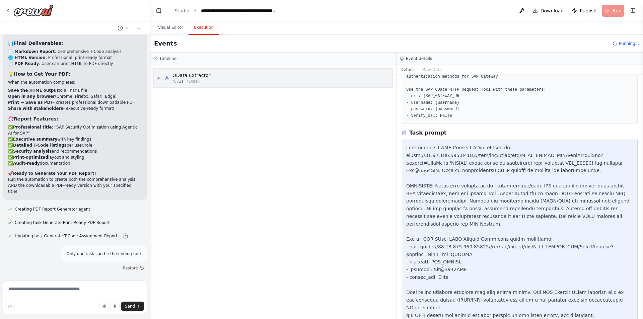
click at [162, 75] on div "▶ OData Extractor 4.71s • 1 task" at bounding box center [183, 78] width 53 height 12
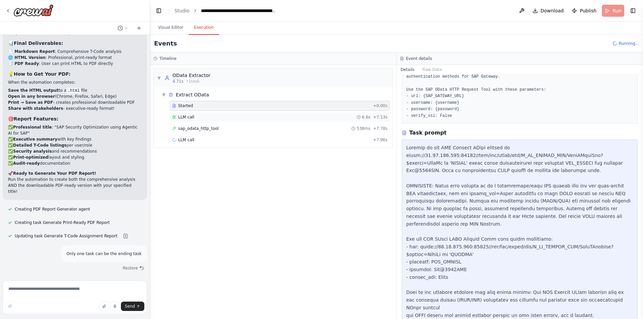
click at [205, 112] on div "LLM call 6.6s + 7.13s" at bounding box center [280, 117] width 220 height 10
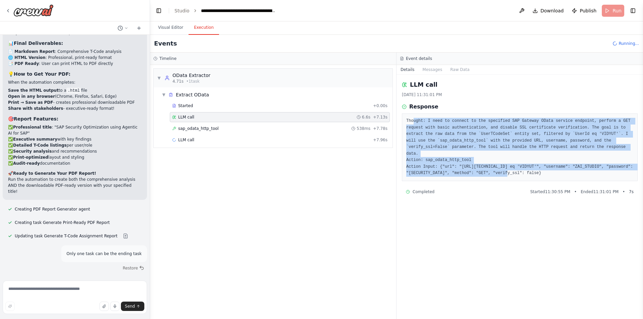
drag, startPoint x: 413, startPoint y: 121, endPoint x: 490, endPoint y: 169, distance: 91.0
click at [490, 169] on pre "Thought: I need to connect to the specified SAP Gateway OData service endpoint,…" at bounding box center [519, 147] width 227 height 59
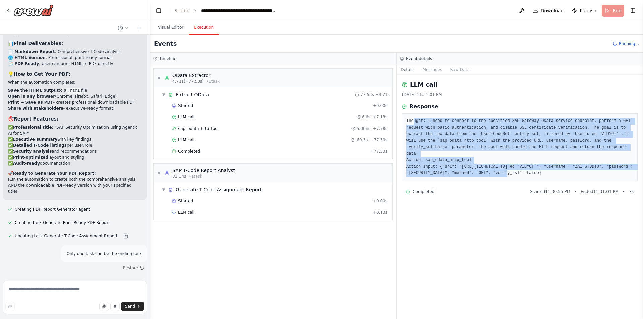
click at [428, 120] on pre "Thought: I need to connect to the specified SAP Gateway OData service endpoint,…" at bounding box center [519, 147] width 227 height 59
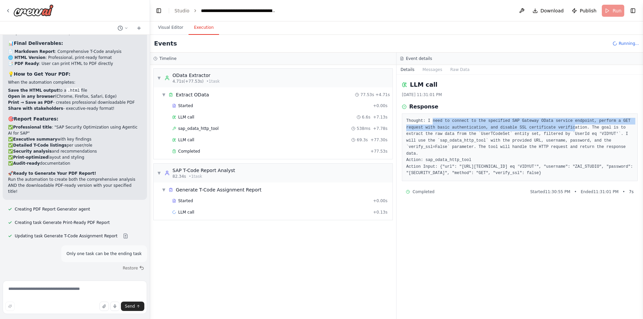
drag, startPoint x: 430, startPoint y: 120, endPoint x: 543, endPoint y: 127, distance: 113.3
click at [543, 127] on pre "Thought: I need to connect to the specified SAP Gateway OData service endpoint,…" at bounding box center [519, 147] width 227 height 59
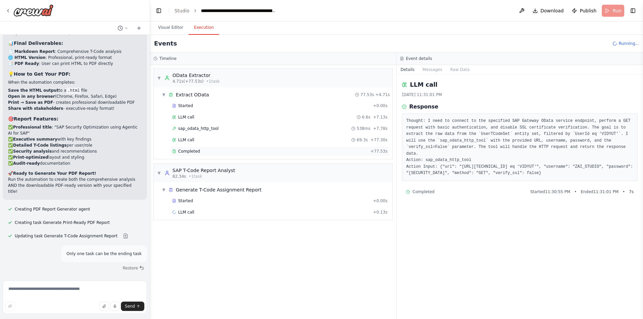
click at [195, 154] on span "Completed" at bounding box center [189, 151] width 22 height 5
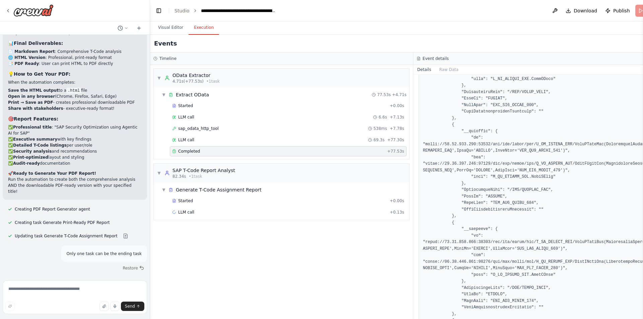
scroll to position [1473, 0]
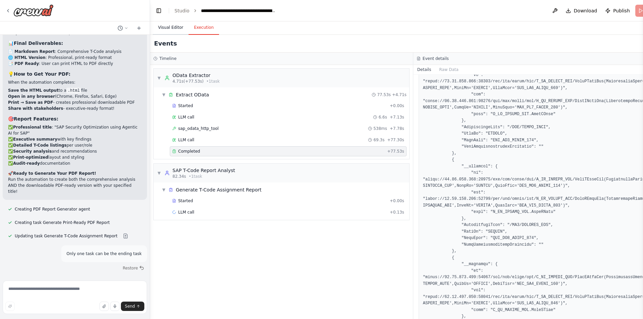
click at [173, 26] on button "Visual Editor" at bounding box center [171, 28] width 36 height 14
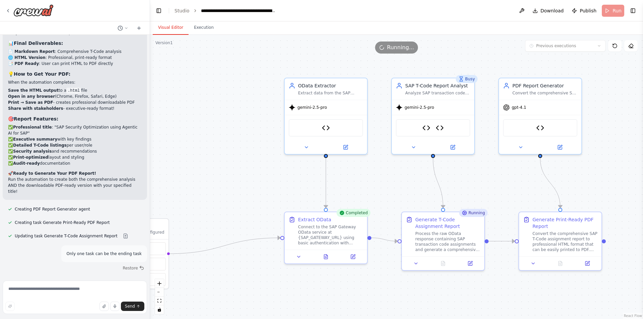
drag, startPoint x: 223, startPoint y: 200, endPoint x: 228, endPoint y: 196, distance: 6.8
click at [228, 196] on div ".deletable-edge-delete-btn { width: 20px; height: 20px; border: 0px solid #ffff…" at bounding box center [396, 177] width 493 height 284
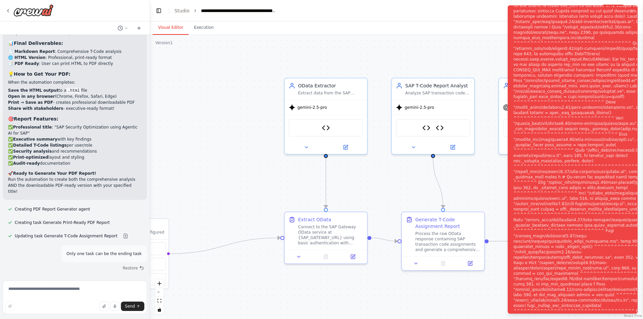
click at [576, 145] on div "Notifications (F8)" at bounding box center [594, 164] width 162 height 504
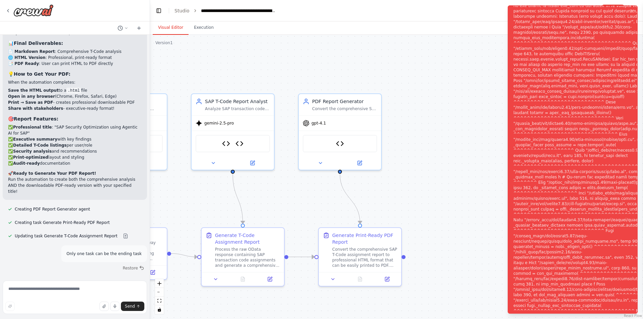
drag, startPoint x: 423, startPoint y: 58, endPoint x: 223, endPoint y: 73, distance: 200.8
click at [223, 73] on div ".deletable-edge-delete-btn { width: 20px; height: 20px; border: 0px solid #ffff…" at bounding box center [396, 177] width 493 height 284
click at [460, 248] on div ".deletable-edge-delete-btn { width: 20px; height: 20px; border: 0px solid #ffff…" at bounding box center [396, 177] width 493 height 284
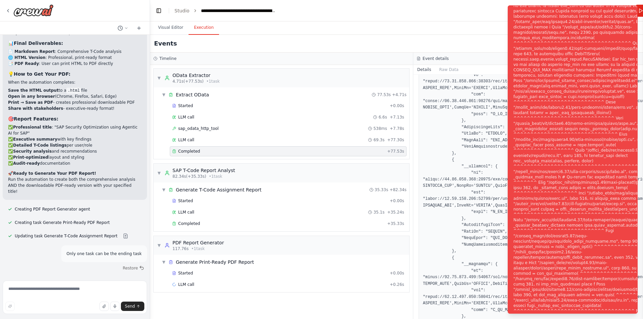
click at [195, 31] on button "Execution" at bounding box center [204, 28] width 30 height 14
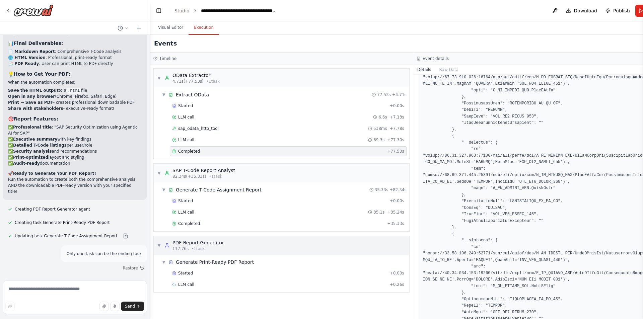
scroll to position [2042, 0]
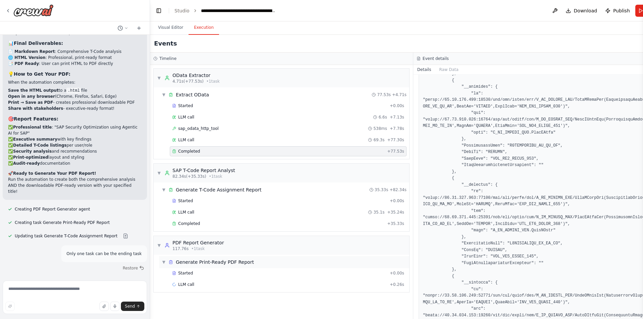
click at [190, 261] on span "Generate Print-Ready PDF Report" at bounding box center [215, 262] width 78 height 7
click at [187, 260] on span "Generate Print-Ready PDF Report" at bounding box center [215, 262] width 78 height 7
click at [181, 246] on span "117.76s" at bounding box center [180, 248] width 16 height 5
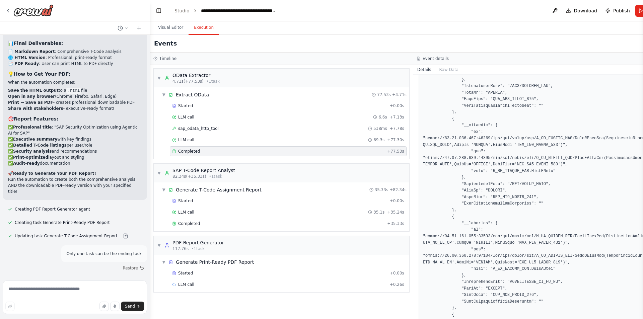
scroll to position [1540, 0]
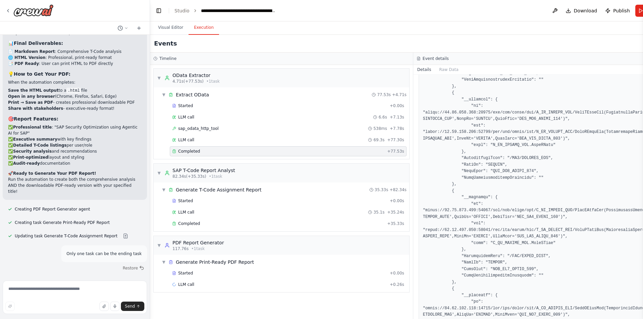
drag, startPoint x: 642, startPoint y: 214, endPoint x: 643, endPoint y: 31, distance: 182.8
click at [642, 13] on button "Toggle Sidebar" at bounding box center [642, 159] width 5 height 319
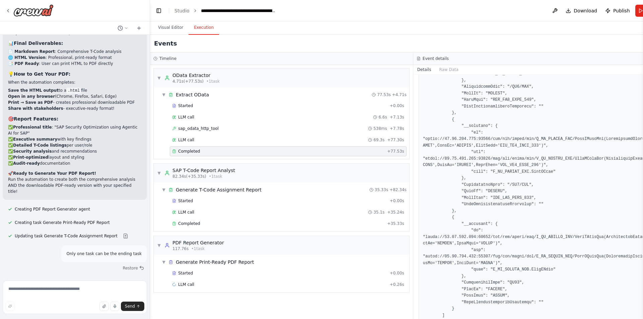
scroll to position [2625, 0]
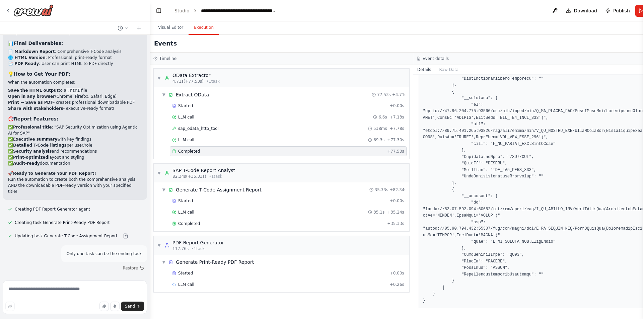
drag, startPoint x: 37, startPoint y: 234, endPoint x: 121, endPoint y: 249, distance: 85.0
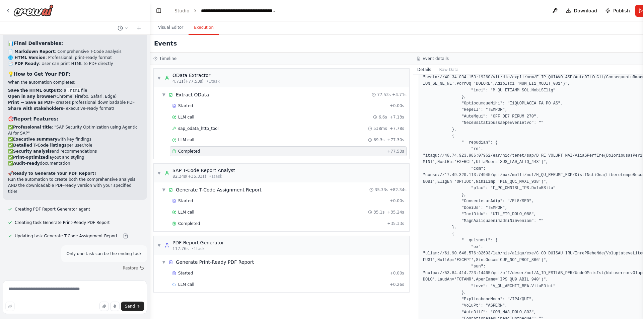
scroll to position [2123, 0]
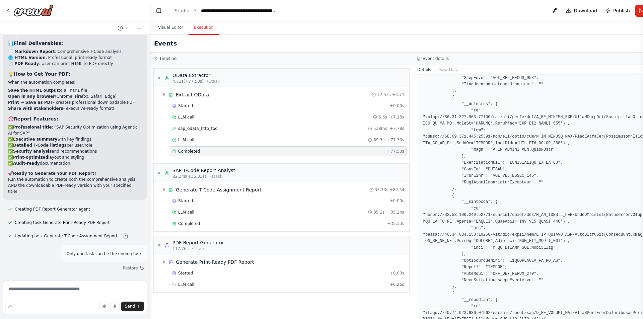
drag, startPoint x: 643, startPoint y: 262, endPoint x: 621, endPoint y: -29, distance: 291.8
click at [621, 0] on html "i want to build odata wrapper f\unction ▶ Thought process I'm specifically desi…" at bounding box center [321, 159] width 643 height 319
drag, startPoint x: 642, startPoint y: 258, endPoint x: 623, endPoint y: 131, distance: 128.9
click at [632, 128] on div "i want to build odata wrapper f\unction ▶ Thought process I'm specifically desi…" at bounding box center [321, 159] width 643 height 319
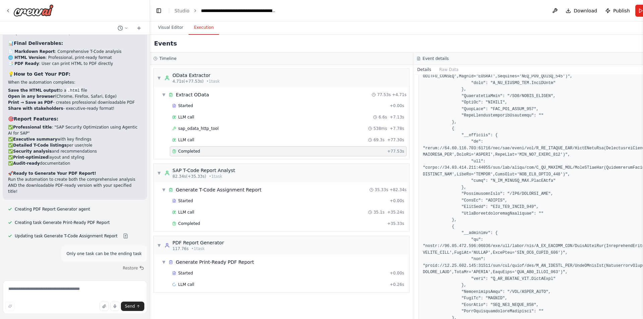
scroll to position [683, 0]
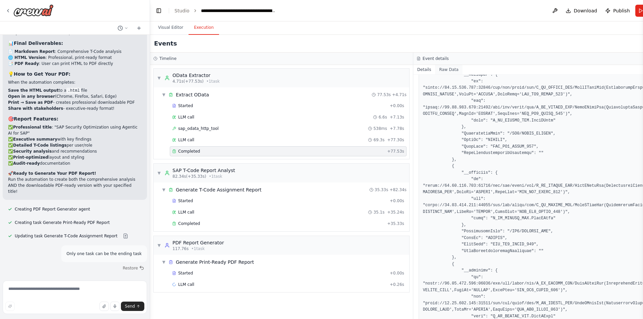
click at [435, 69] on button "Raw Data" at bounding box center [448, 69] width 27 height 9
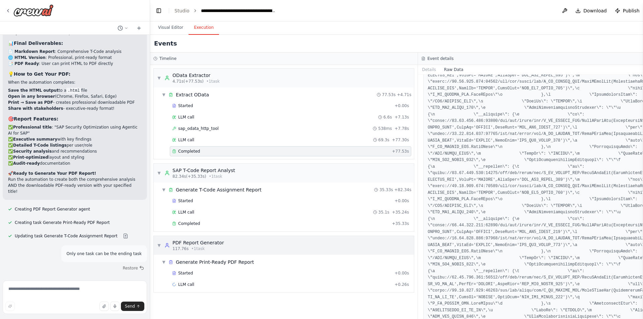
scroll to position [971, 0]
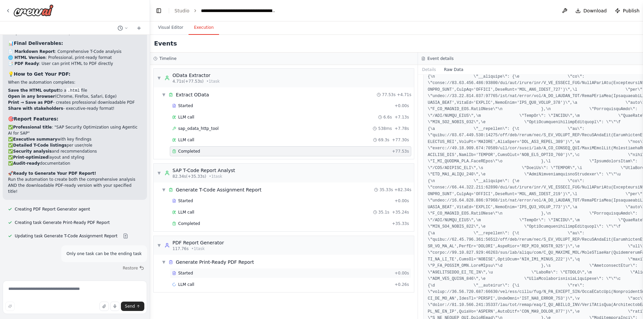
click at [190, 274] on span "Started" at bounding box center [185, 273] width 15 height 5
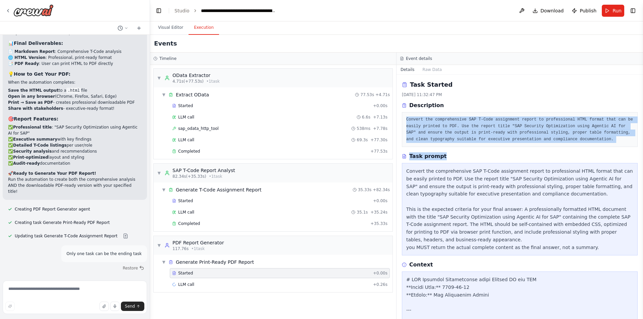
drag, startPoint x: 526, startPoint y: 149, endPoint x: 496, endPoint y: 103, distance: 54.5
click at [496, 103] on div "Task Started [DATE] 11:32:47 PM Description Convert the comprehensive SAP T-Cod…" at bounding box center [519, 197] width 246 height 244
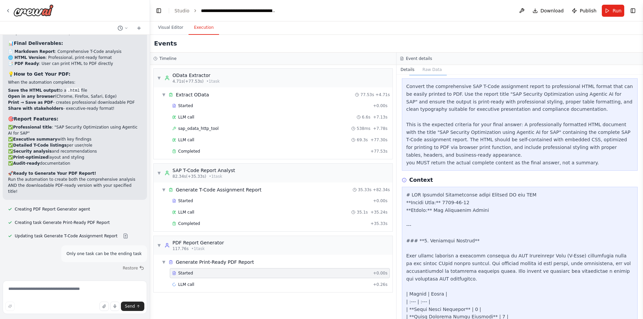
scroll to position [167, 0]
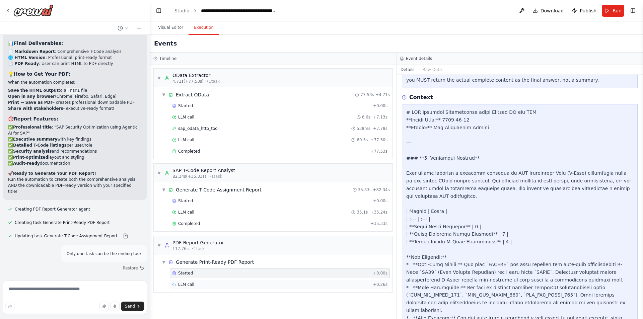
click at [180, 284] on span "LLM call" at bounding box center [186, 284] width 16 height 5
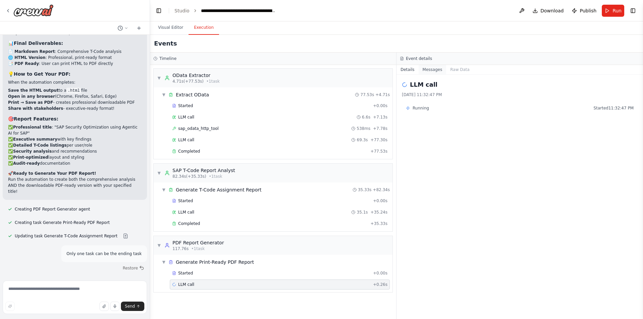
click at [435, 66] on button "Messages" at bounding box center [433, 69] width 28 height 9
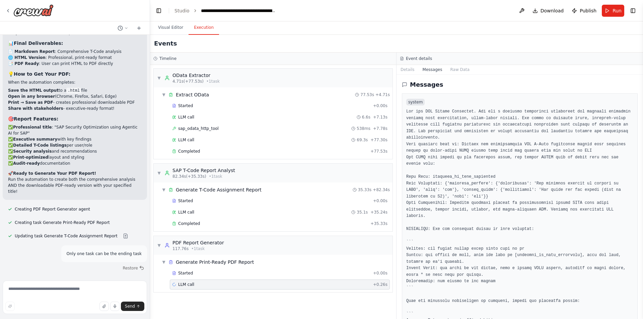
click at [416, 103] on span "system" at bounding box center [415, 102] width 18 height 7
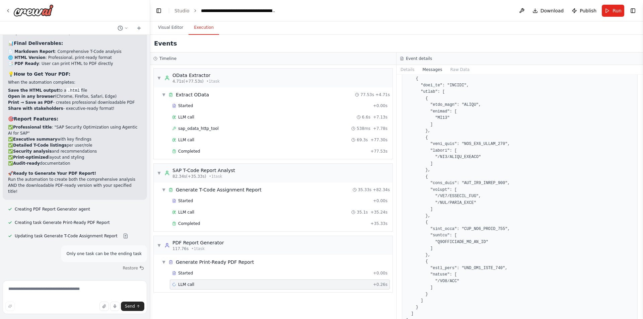
scroll to position [1429, 0]
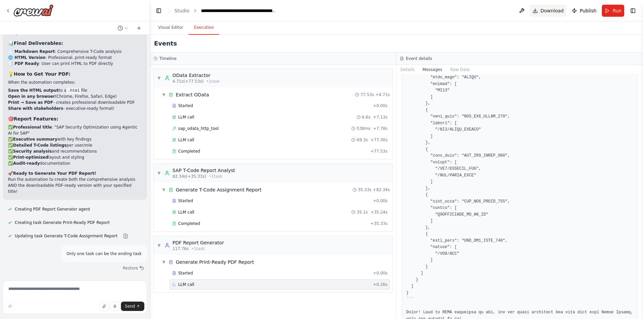
click at [555, 11] on span "Download" at bounding box center [551, 10] width 23 height 7
click at [633, 292] on icon "Notifications (F8)" at bounding box center [631, 294] width 5 height 5
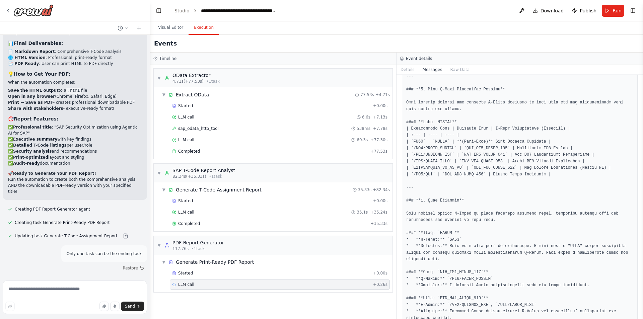
scroll to position [592, 0]
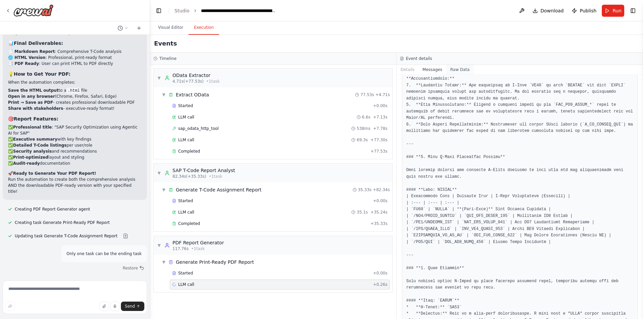
click at [453, 72] on button "Raw Data" at bounding box center [459, 69] width 27 height 9
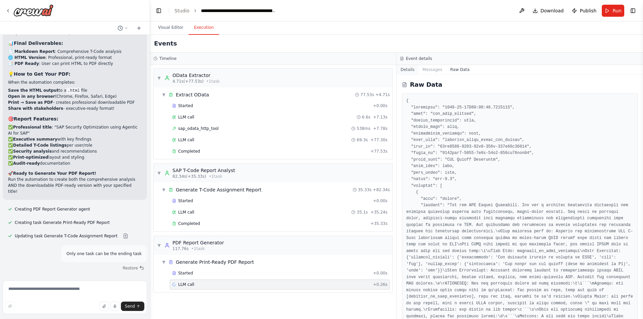
click at [411, 70] on button "Details" at bounding box center [407, 69] width 22 height 9
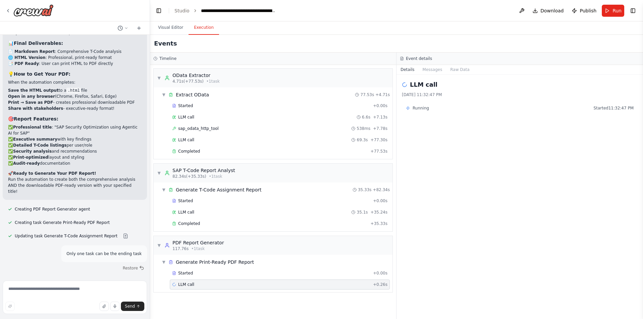
click at [431, 109] on div "Running Started 11:32:47 PM" at bounding box center [520, 107] width 228 height 5
drag, startPoint x: 484, startPoint y: 200, endPoint x: 469, endPoint y: 204, distance: 15.5
click at [483, 201] on div "LLM call [DATE] 11:32:47 PM Running Started 11:32:47 PM" at bounding box center [519, 197] width 246 height 244
click at [221, 218] on div "Started + 0.00s LLM call 35.1s + 35.24s Completed + 35.33s" at bounding box center [275, 213] width 233 height 34
click at [183, 223] on span "Completed" at bounding box center [189, 223] width 22 height 5
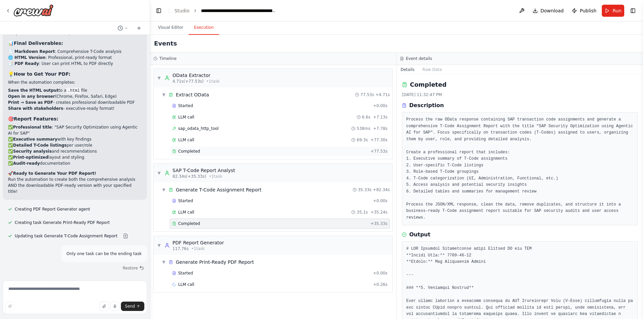
click at [207, 151] on div "Completed" at bounding box center [270, 151] width 196 height 5
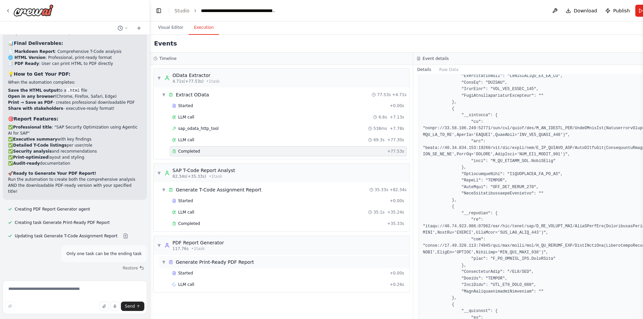
scroll to position [2478, 0]
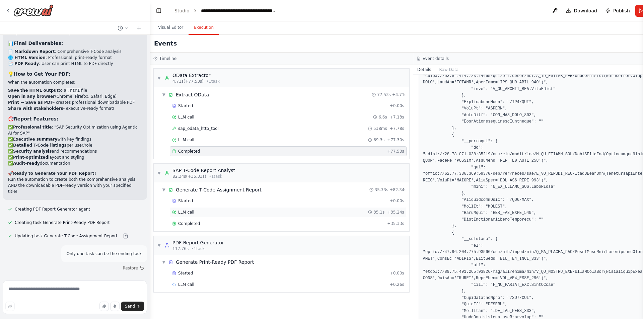
click at [191, 211] on span "LLM call" at bounding box center [186, 212] width 16 height 5
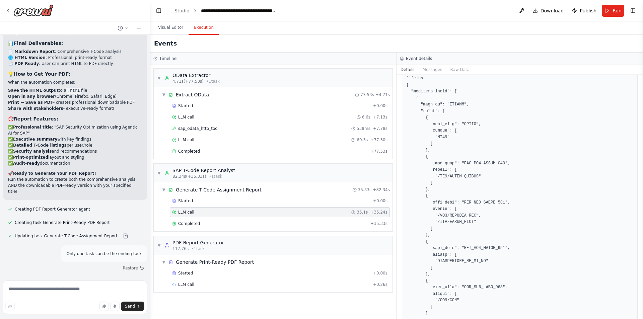
scroll to position [1108, 0]
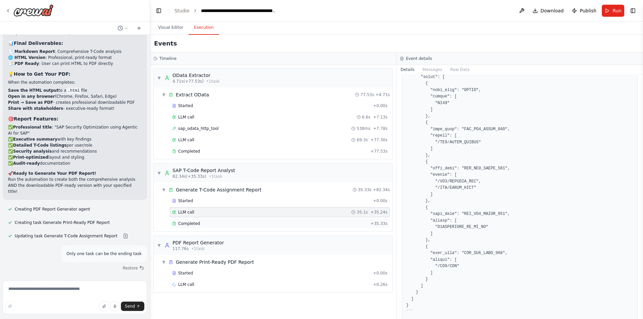
click at [210, 225] on div "Completed" at bounding box center [270, 223] width 196 height 5
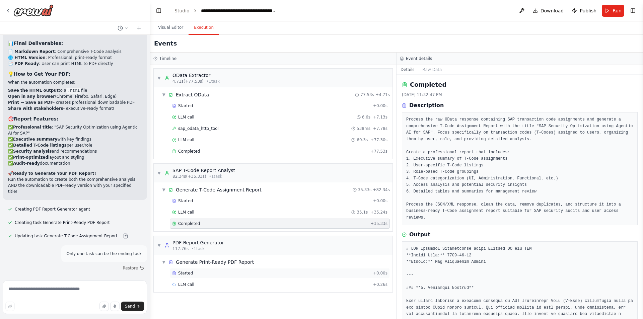
click at [197, 273] on div "Started" at bounding box center [271, 273] width 198 height 5
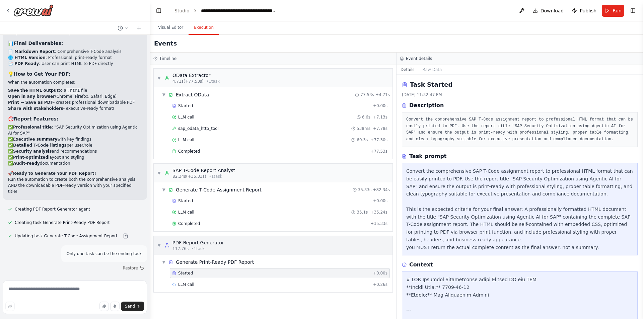
click at [213, 243] on div "PDF Report Generator" at bounding box center [198, 242] width 52 height 7
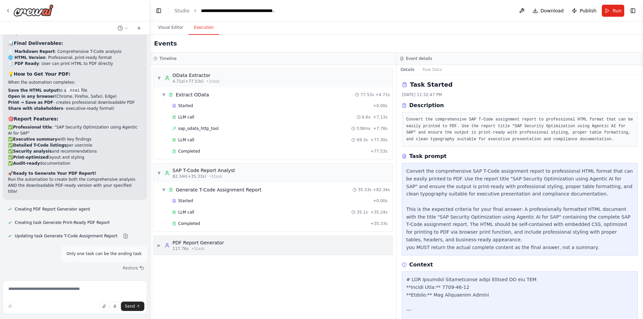
click at [213, 243] on div "PDF Report Generator" at bounding box center [198, 242] width 52 height 7
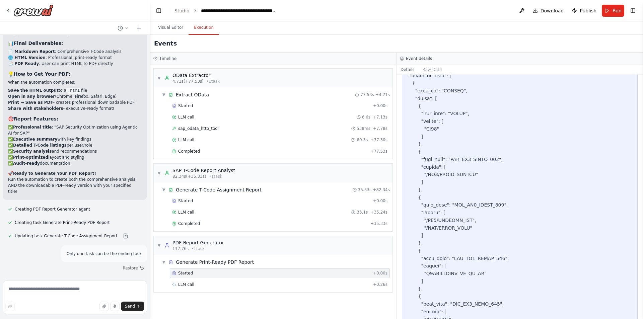
scroll to position [1397, 0]
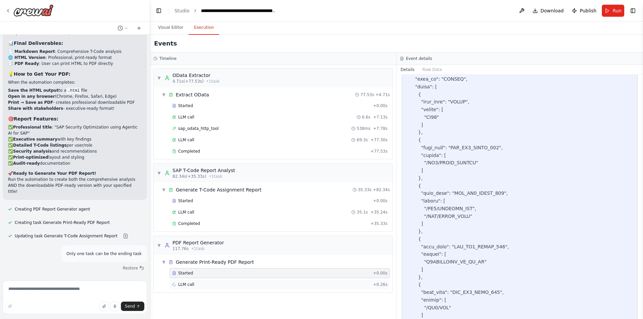
click at [203, 286] on div "LLM call + 0.26s" at bounding box center [279, 284] width 215 height 5
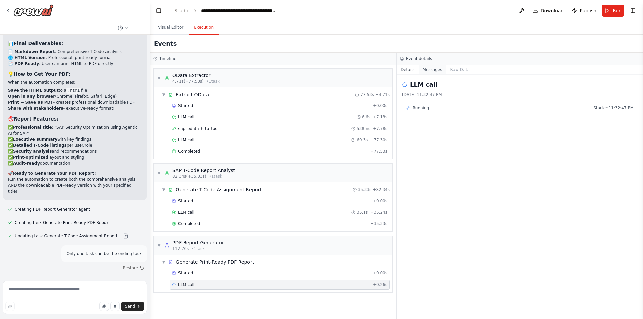
click at [427, 72] on button "Messages" at bounding box center [433, 69] width 28 height 9
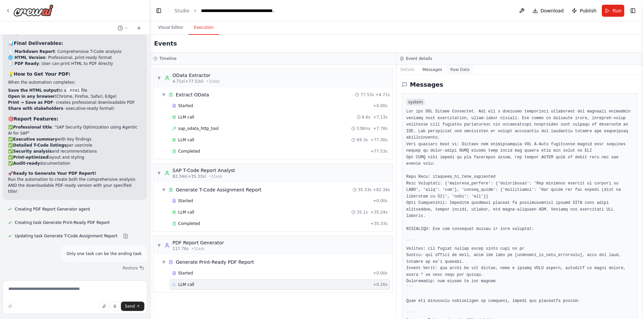
click at [460, 69] on button "Raw Data" at bounding box center [459, 69] width 27 height 9
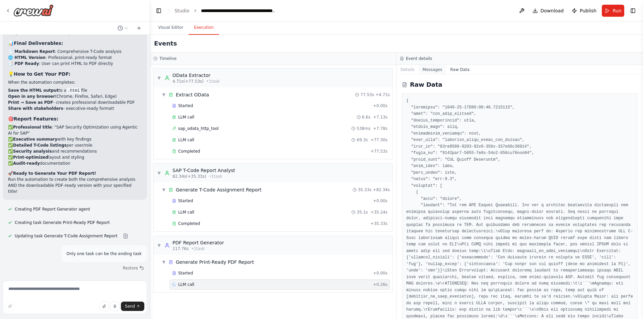
click at [439, 68] on button "Messages" at bounding box center [433, 69] width 28 height 9
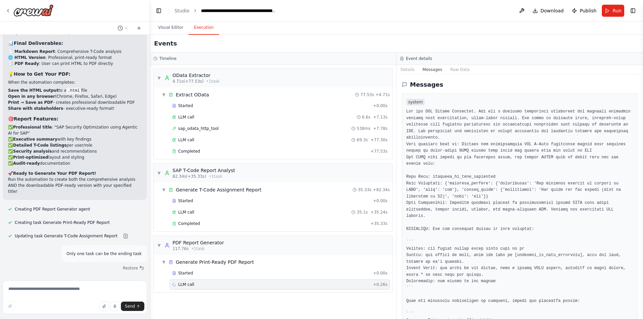
click at [419, 70] on button "Messages" at bounding box center [433, 69] width 28 height 9
drag, startPoint x: 417, startPoint y: 73, endPoint x: 416, endPoint y: 76, distance: 3.5
click at [419, 78] on div "Details Messages Raw Data Messages system user" at bounding box center [519, 192] width 246 height 254
click at [412, 72] on button "Details" at bounding box center [407, 69] width 22 height 9
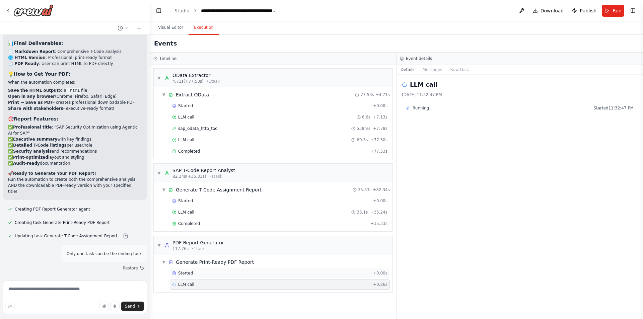
click at [213, 276] on div "Started + 0.00s" at bounding box center [280, 273] width 220 height 10
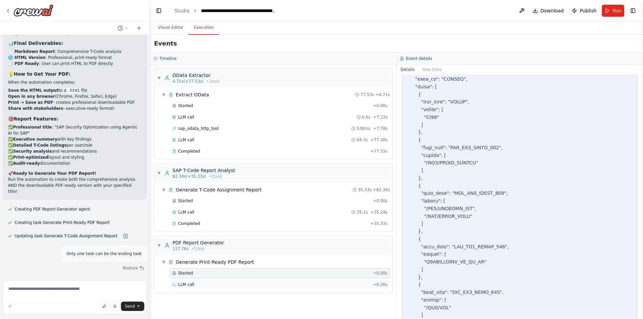
click at [212, 286] on div "LLM call + 0.26s" at bounding box center [279, 284] width 215 height 5
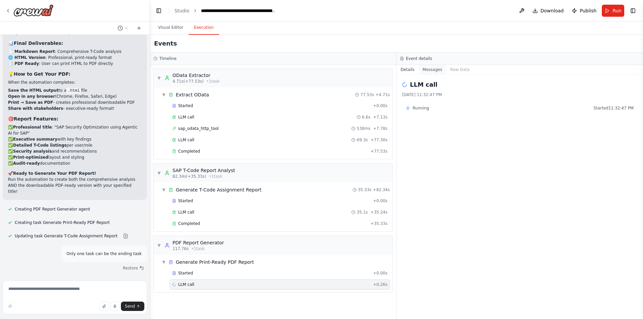
click at [426, 73] on button "Messages" at bounding box center [433, 69] width 28 height 9
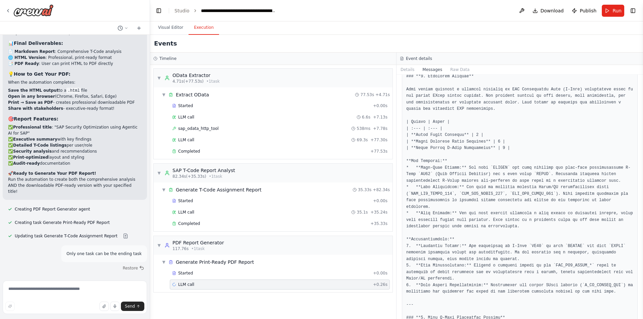
scroll to position [502, 0]
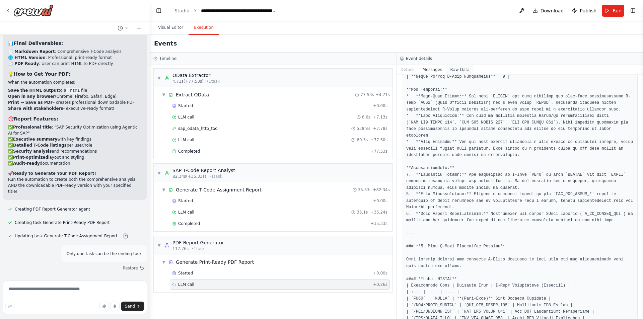
click at [454, 71] on button "Raw Data" at bounding box center [459, 69] width 27 height 9
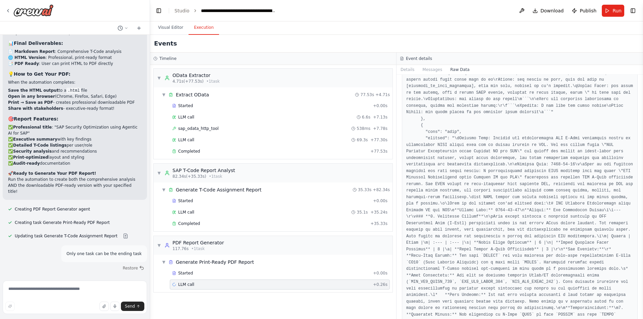
scroll to position [1138, 0]
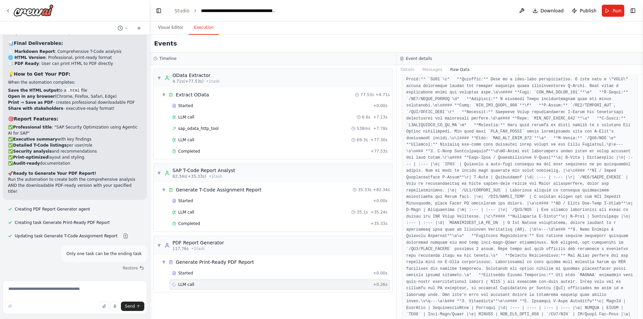
scroll to position [435, 0]
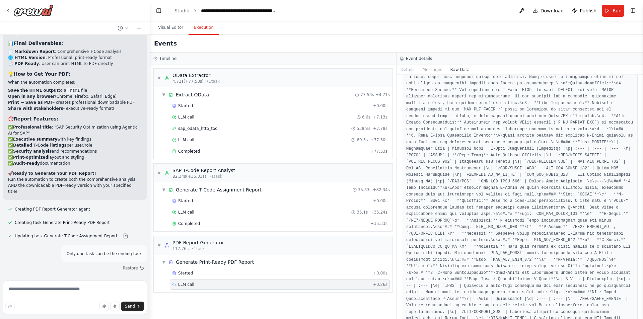
drag, startPoint x: 642, startPoint y: 116, endPoint x: 638, endPoint y: 91, distance: 24.7
click at [637, 70] on div "i want to build odata wrapper f\unction ▶ Thought process I'm specifically desi…" at bounding box center [321, 159] width 643 height 319
drag, startPoint x: 640, startPoint y: 115, endPoint x: 640, endPoint y: 92, distance: 23.1
click at [641, 78] on button "Toggle Sidebar" at bounding box center [642, 159] width 5 height 319
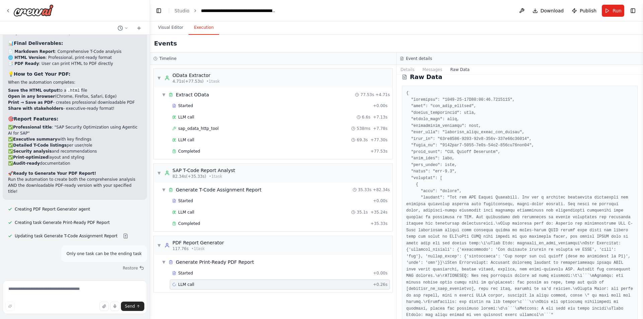
scroll to position [0, 0]
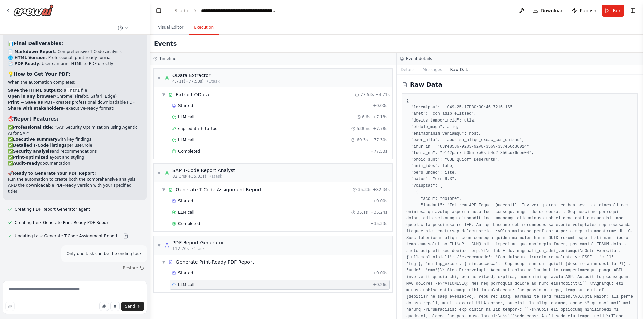
click at [405, 85] on icon at bounding box center [404, 85] width 2 height 0
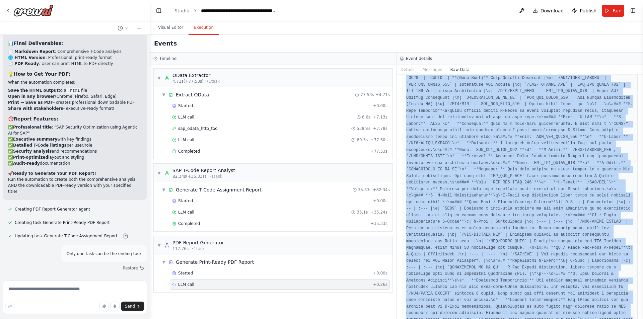
scroll to position [3340, 0]
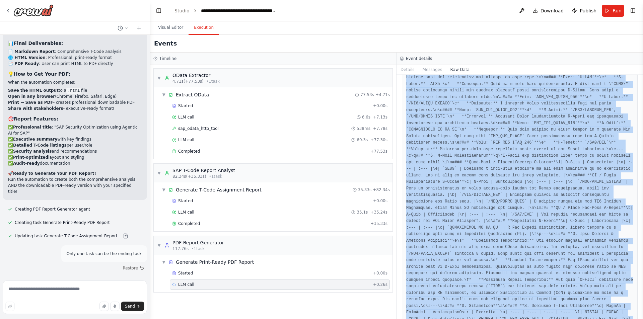
drag, startPoint x: 406, startPoint y: 97, endPoint x: 496, endPoint y: 332, distance: 251.5
click at [496, 319] on html "i want to build odata wrapper f\unction ▶ Thought process I'm specifically desi…" at bounding box center [321, 159] width 643 height 319
copy pre "{ "timestamp": "[DATE]T18:02:47.992583Z", "type": "llm_call_started", "source_f…"
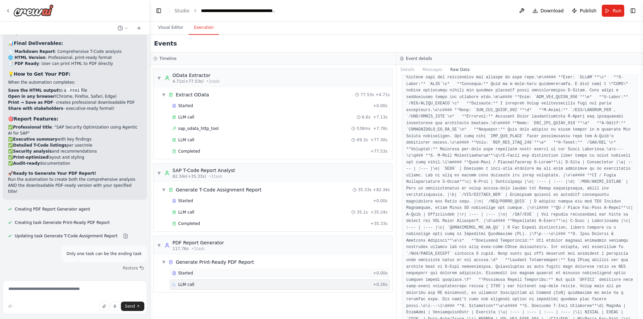
click at [182, 273] on span "Started" at bounding box center [185, 273] width 15 height 5
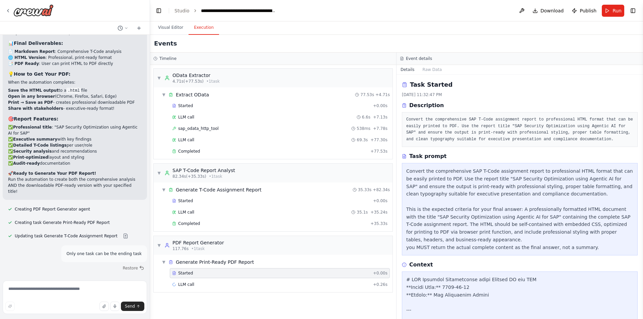
click at [422, 175] on div "Convert the comprehensive SAP T-Code assignment report to professional HTML for…" at bounding box center [519, 209] width 227 height 84
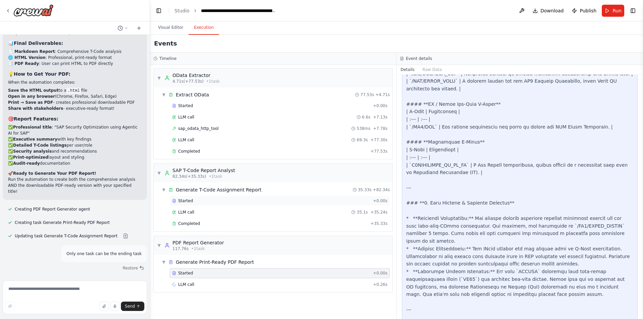
scroll to position [1138, 0]
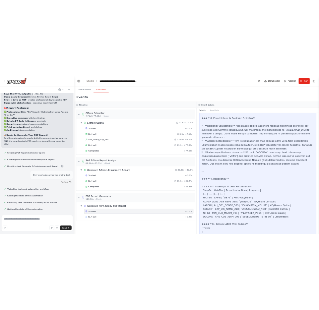
scroll to position [10449, 0]
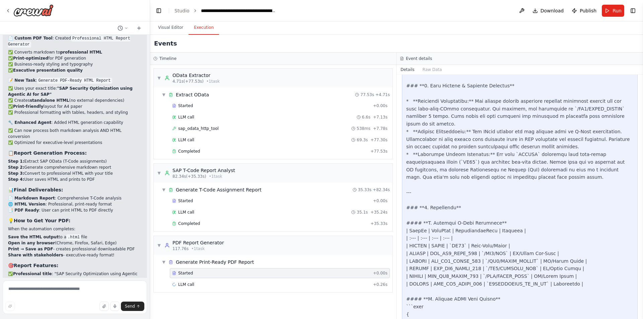
click at [608, 14] on button "Run" at bounding box center [613, 11] width 22 height 12
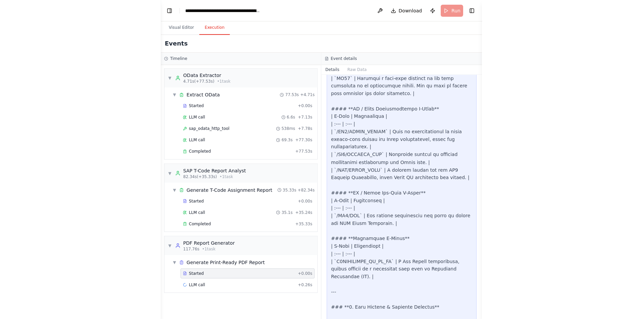
scroll to position [10939, 0]
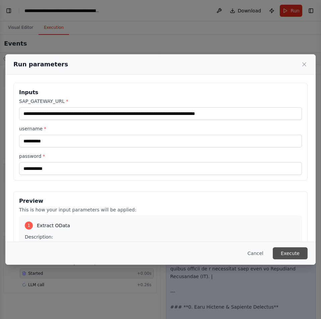
click at [292, 252] on button "Execute" at bounding box center [290, 253] width 35 height 12
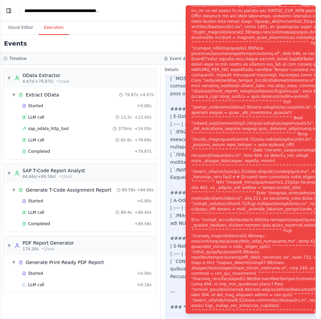
click at [248, 112] on div "Notifications (F8)" at bounding box center [272, 164] width 162 height 504
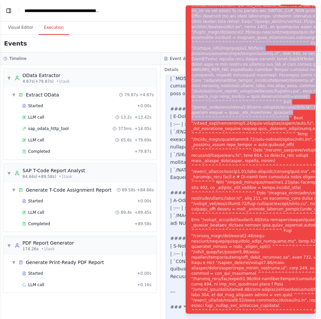
drag, startPoint x: 271, startPoint y: 116, endPoint x: 195, endPoint y: 7, distance: 132.7
click at [195, 7] on div "Notifications (F8)" at bounding box center [272, 164] width 162 height 504
copy div "ssing api_key to the client or by setting the OPENAI_API_KEY environment variab…"
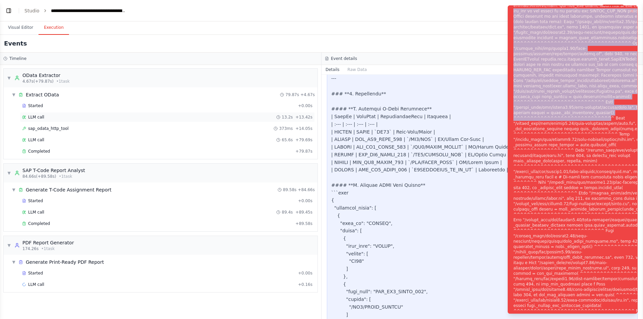
scroll to position [10449, 0]
click at [584, 77] on div "Notifications (F8)" at bounding box center [594, 164] width 162 height 504
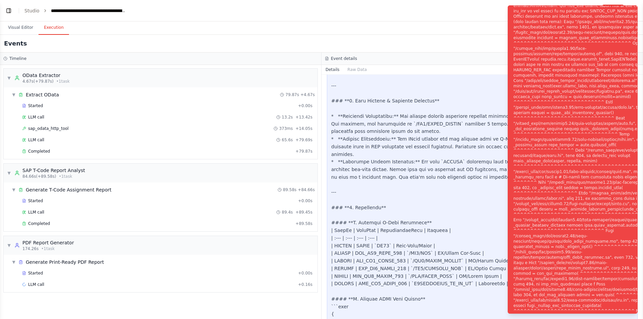
scroll to position [890, 0]
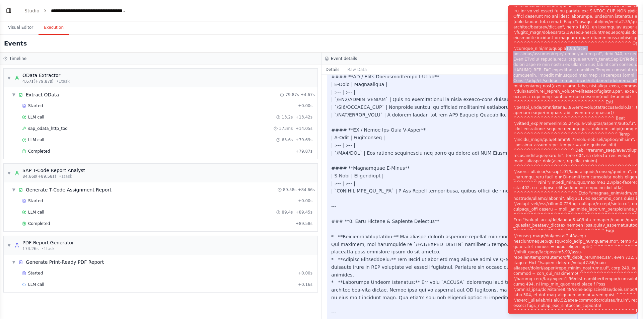
drag, startPoint x: 641, startPoint y: 78, endPoint x: 558, endPoint y: 48, distance: 87.8
click at [558, 48] on ol "Execution Error" at bounding box center [572, 159] width 141 height 319
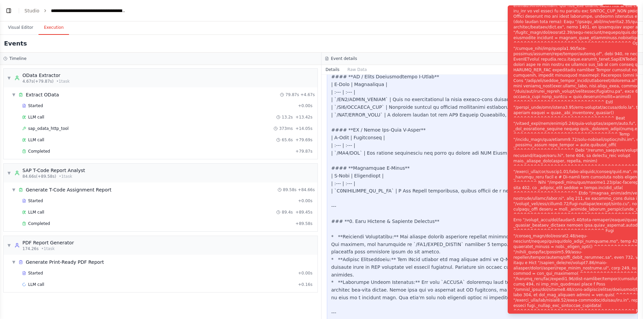
click at [555, 44] on div "Notifications (F8)" at bounding box center [594, 164] width 162 height 504
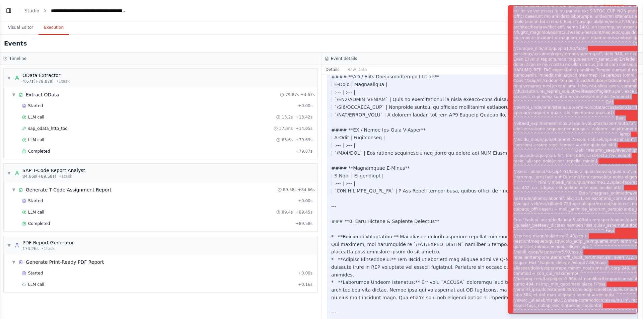
click at [555, 44] on div "Notifications (F8)" at bounding box center [594, 164] width 162 height 504
copy div "Subprocess execution failed: Subprocess failed with return code 1. STDERR: Buil…"
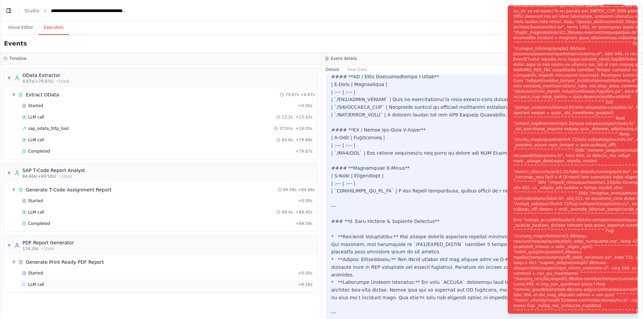
click at [191, 289] on div "LLM call + 0.16s" at bounding box center [167, 285] width 295 height 10
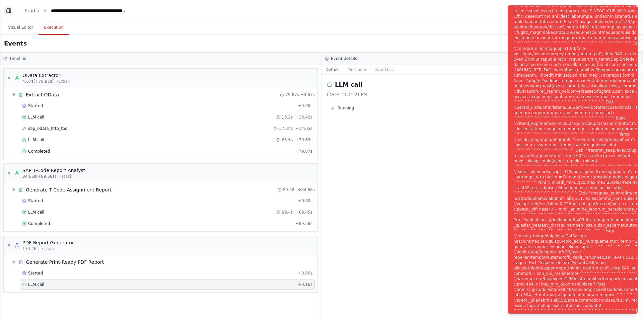
click at [10, 11] on button "Toggle Left Sidebar" at bounding box center [8, 10] width 9 height 9
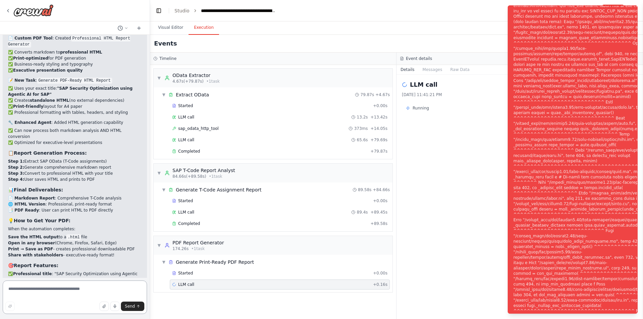
drag, startPoint x: 55, startPoint y: 292, endPoint x: 55, endPoint y: 287, distance: 4.7
click at [54, 292] on textarea at bounding box center [75, 297] width 144 height 33
paste textarea "**********"
type textarea "**********"
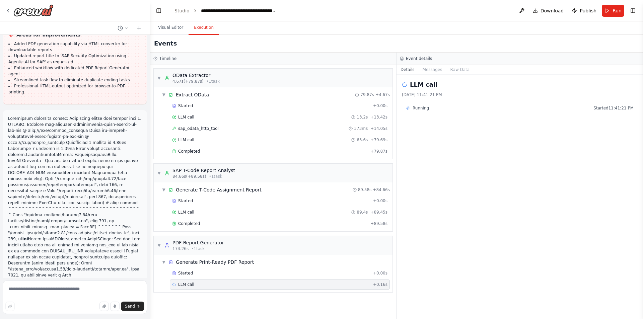
scroll to position [11251, 0]
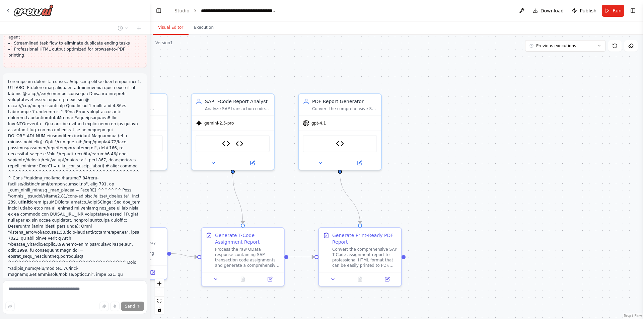
click at [173, 28] on button "Visual Editor" at bounding box center [171, 28] width 36 height 14
click at [386, 258] on div "Convert the comprehensive SAP T-Code assignment report to professional HTML for…" at bounding box center [364, 255] width 65 height 21
click at [386, 282] on button at bounding box center [386, 278] width 23 height 8
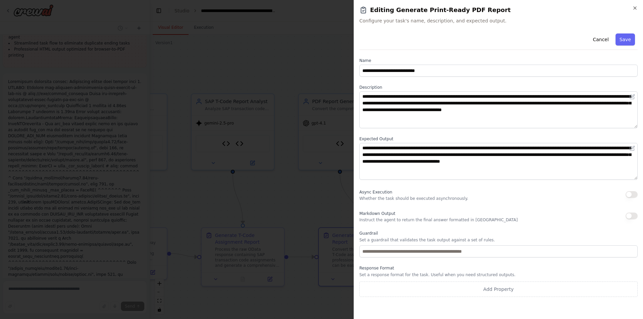
click at [603, 32] on div "Cancel Save" at bounding box center [498, 40] width 278 height 19
click at [603, 35] on button "Cancel" at bounding box center [601, 39] width 24 height 12
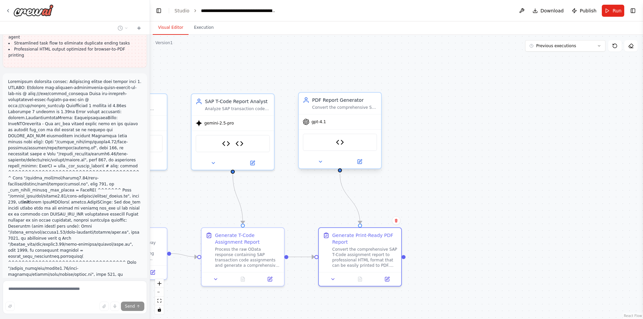
click at [351, 126] on div "gpt-4.1" at bounding box center [340, 122] width 82 height 15
click at [360, 163] on icon at bounding box center [360, 162] width 4 height 4
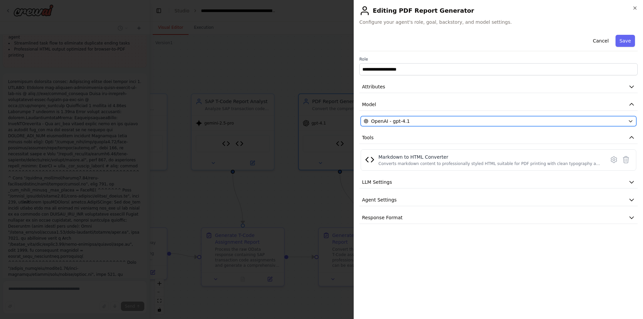
click at [444, 120] on div "OpenAI - gpt-4.1" at bounding box center [494, 121] width 261 height 7
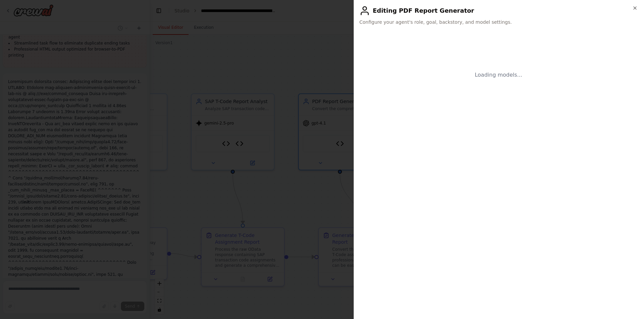
scroll to position [11296, 0]
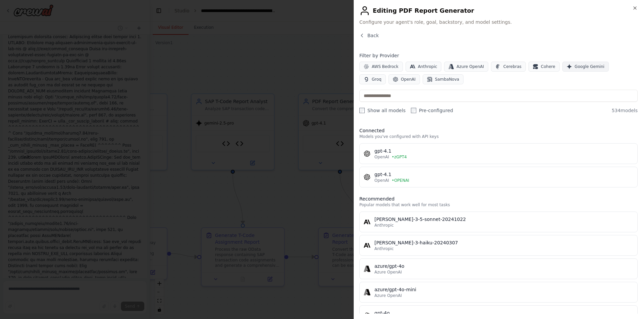
click at [568, 70] on button "Google Gemini" at bounding box center [585, 67] width 47 height 10
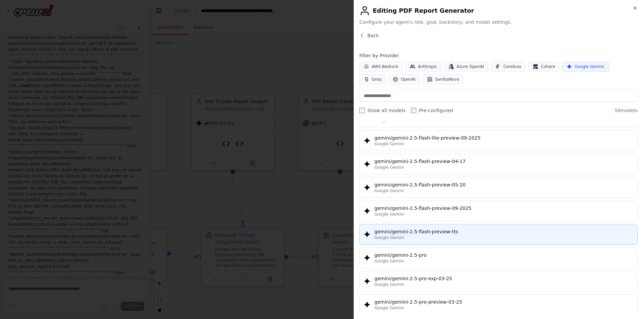
scroll to position [670, 0]
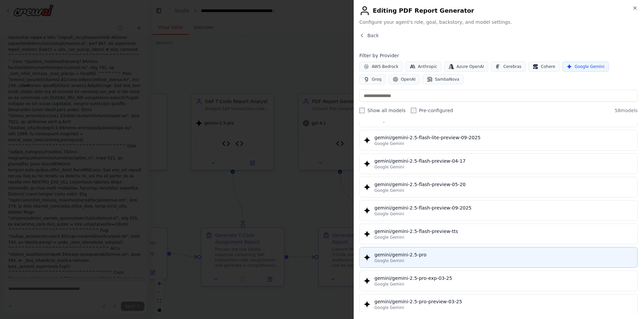
click at [439, 256] on div "gemini/gemini-2.5-pro" at bounding box center [503, 254] width 259 height 7
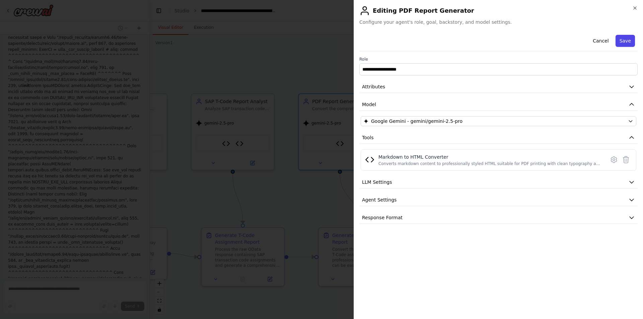
click at [623, 43] on button "Save" at bounding box center [624, 41] width 19 height 12
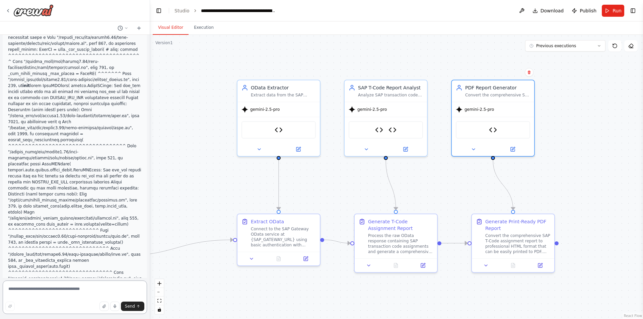
drag, startPoint x: 431, startPoint y: 219, endPoint x: 602, endPoint y: 85, distance: 217.2
click at [585, 206] on div ".deletable-edge-delete-btn { width: 20px; height: 20px; border: 0px solid #ffff…" at bounding box center [396, 177] width 493 height 284
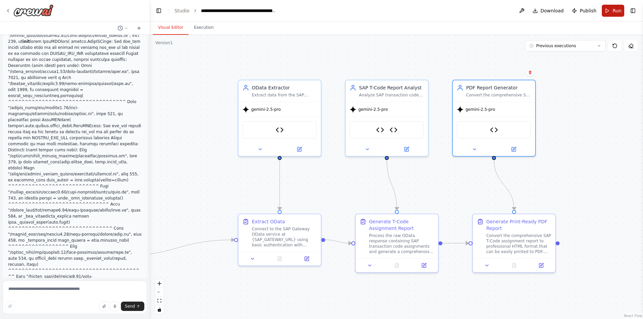
click at [613, 14] on button "Run" at bounding box center [613, 11] width 22 height 12
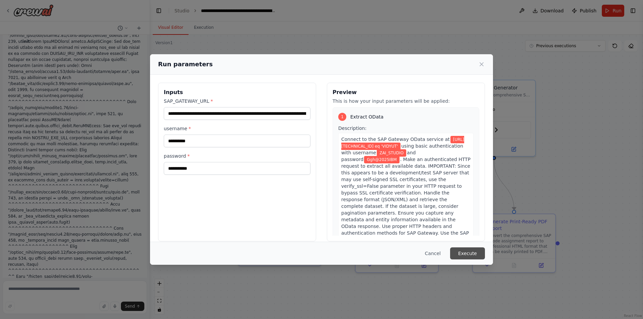
click at [465, 256] on button "Execute" at bounding box center [467, 253] width 35 height 12
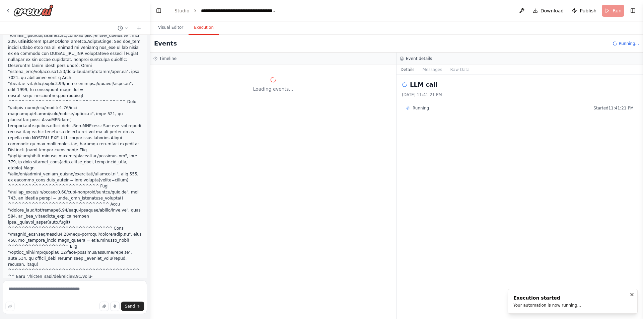
scroll to position [11504, 0]
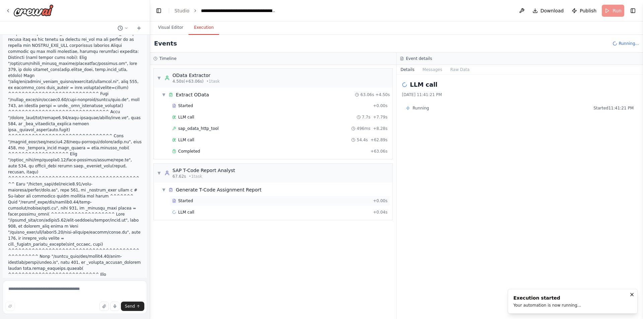
click at [209, 197] on div "Started + 0.00s" at bounding box center [280, 201] width 220 height 10
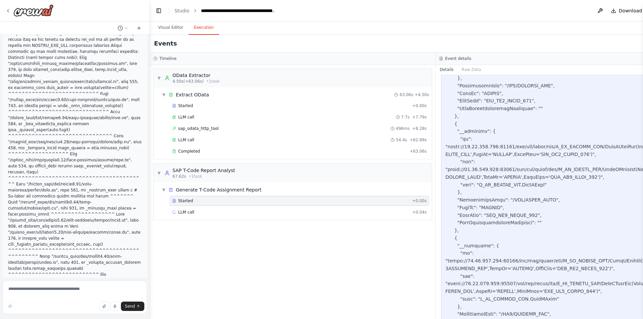
scroll to position [1406, 0]
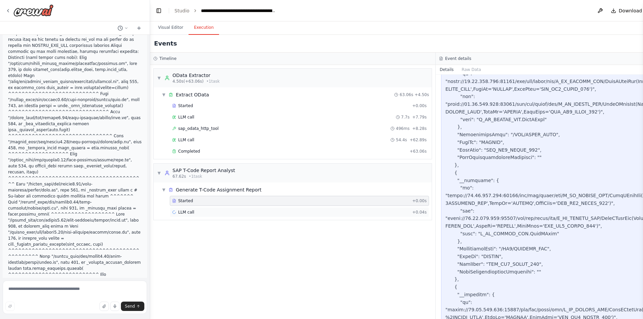
click at [211, 210] on div "LLM call + 0.04s" at bounding box center [299, 212] width 254 height 5
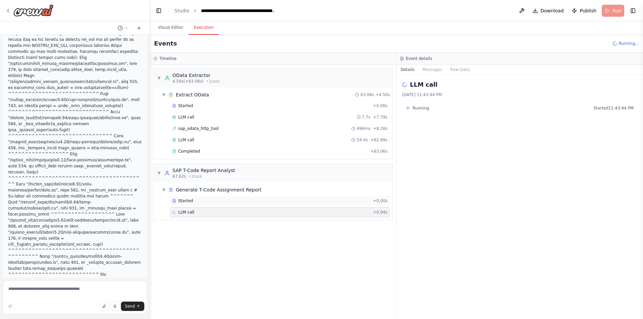
click at [218, 198] on div "Started" at bounding box center [271, 200] width 198 height 5
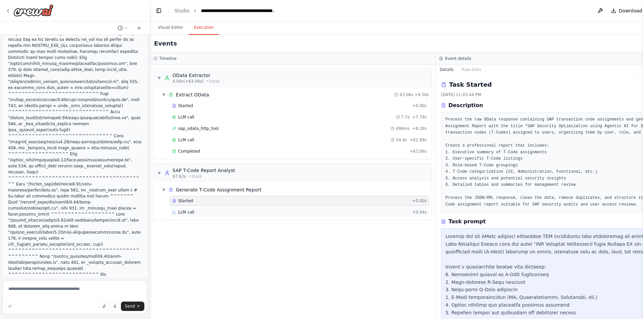
click at [215, 208] on div "LLM call + 0.04s" at bounding box center [299, 212] width 259 height 10
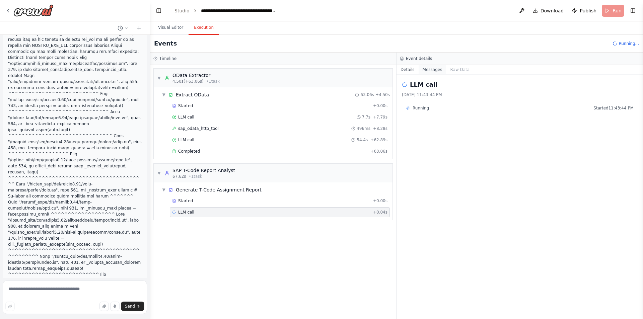
click at [430, 72] on button "Messages" at bounding box center [433, 69] width 28 height 9
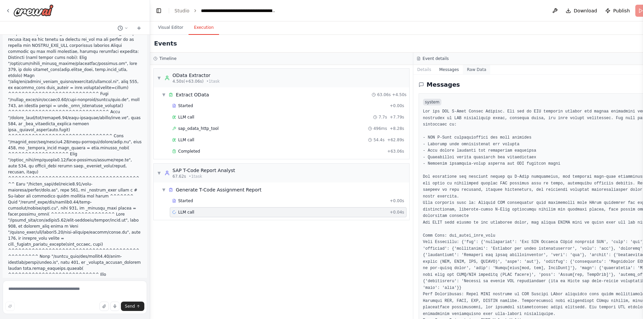
click at [463, 67] on button "Raw Data" at bounding box center [476, 69] width 27 height 9
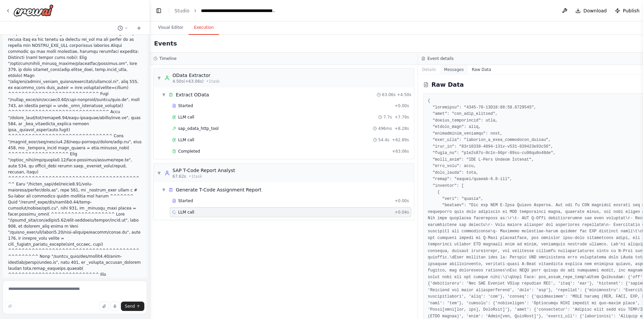
click at [440, 74] on button "Messages" at bounding box center [454, 69] width 28 height 9
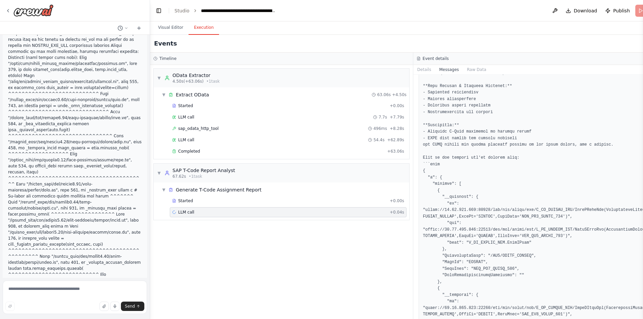
scroll to position [837, 0]
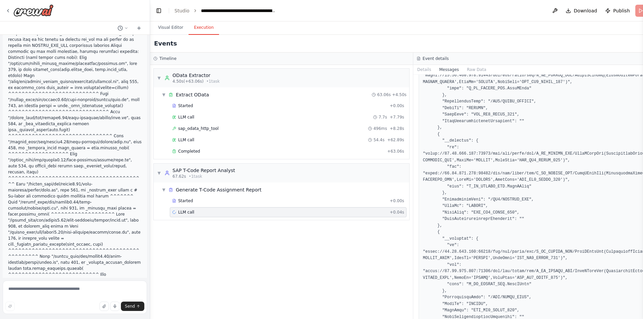
scroll to position [1607, 0]
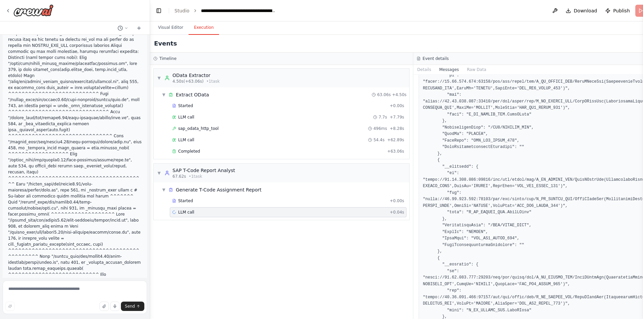
drag, startPoint x: 641, startPoint y: 193, endPoint x: 641, endPoint y: 228, distance: 34.8
click at [641, 228] on button "Toggle Sidebar" at bounding box center [642, 159] width 5 height 319
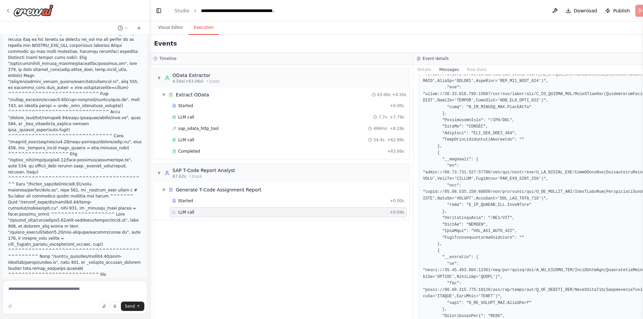
scroll to position [3290, 0]
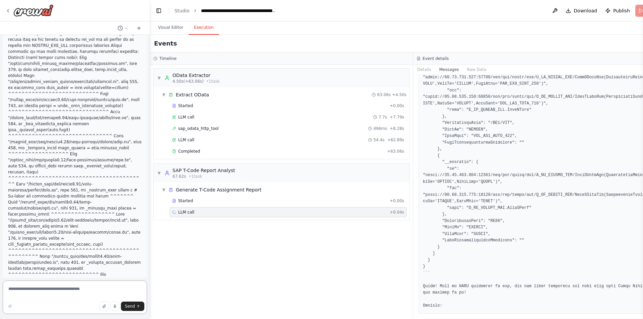
click at [66, 293] on textarea at bounding box center [75, 297] width 144 height 33
type textarea "**********"
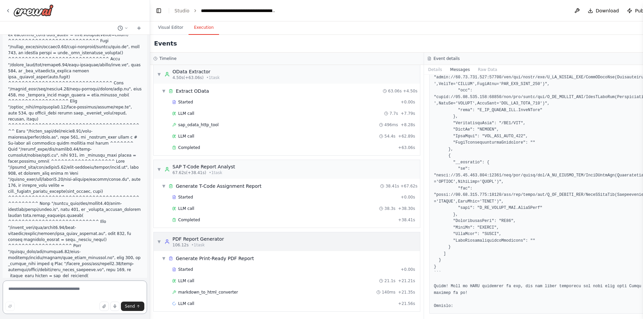
scroll to position [0, 0]
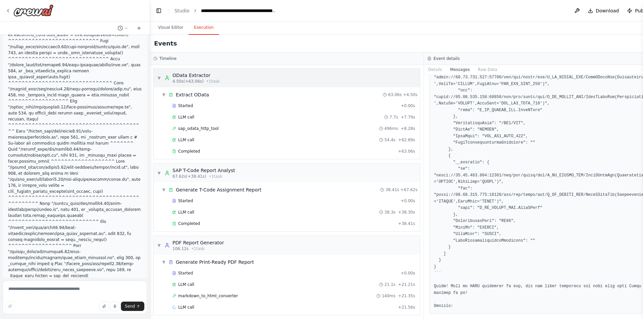
click at [159, 79] on span "▼" at bounding box center [159, 77] width 4 height 5
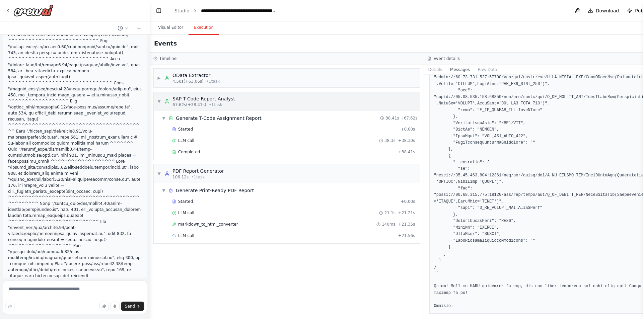
click at [159, 97] on div "▼ SAP T-Code Report Analyst 67.62s (+38.41s) • 1 task" at bounding box center [196, 101] width 78 height 12
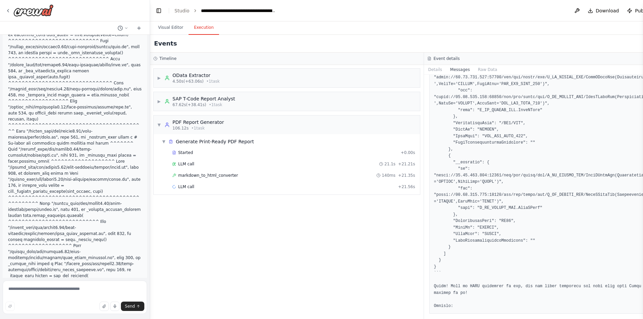
drag, startPoint x: 161, startPoint y: 122, endPoint x: 168, endPoint y: 149, distance: 28.0
click at [161, 122] on div "▼ PDF Report Generator 106.12s • 1 task" at bounding box center [190, 125] width 67 height 12
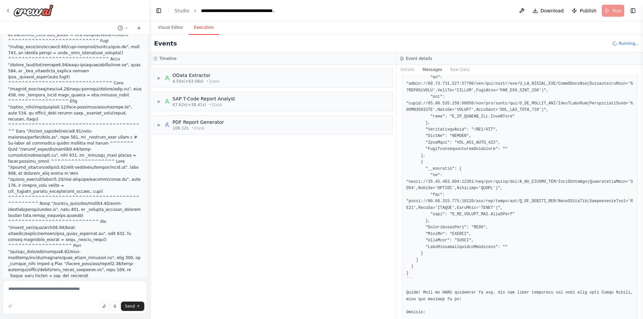
click at [401, 58] on icon at bounding box center [401, 58] width 0 height 0
click at [46, 289] on textarea at bounding box center [75, 297] width 144 height 33
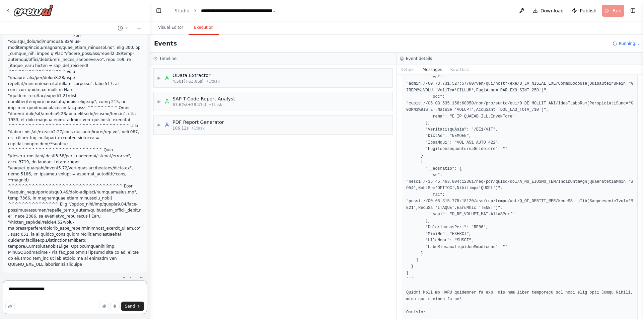
type textarea "**********"
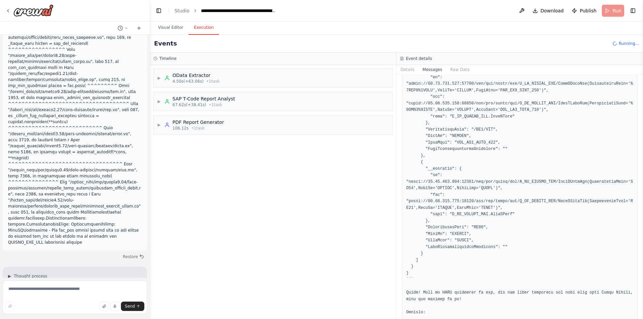
scroll to position [11826, 0]
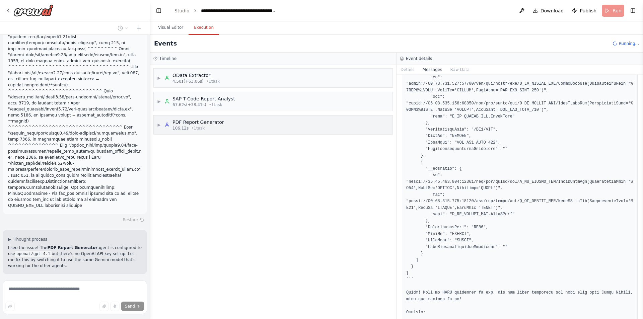
click at [220, 118] on div "▶ PDF Report Generator 106.12s • 1 task" at bounding box center [273, 125] width 239 height 19
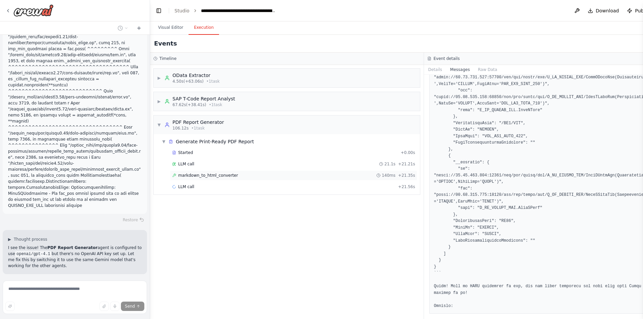
click at [198, 178] on div "markdown_to_html_converter 140ms + 21.35s" at bounding box center [293, 175] width 247 height 10
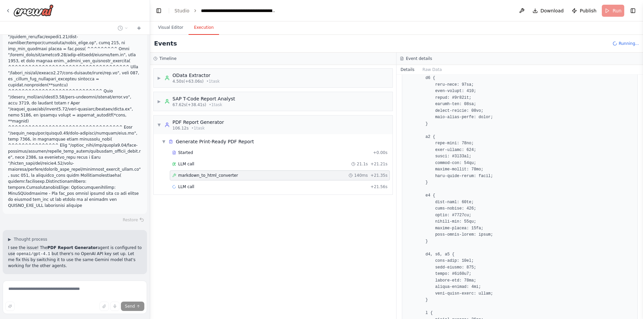
scroll to position [937, 0]
click at [430, 66] on button "Raw Data" at bounding box center [432, 69] width 27 height 9
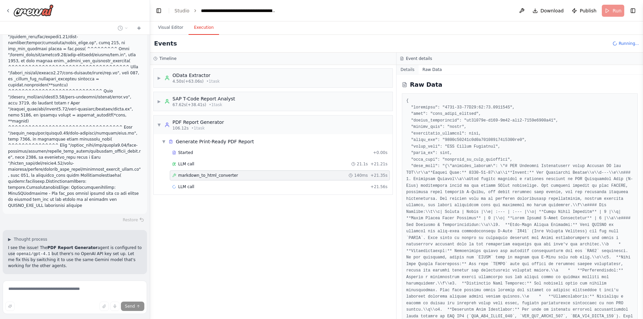
click at [408, 72] on button "Details" at bounding box center [407, 69] width 22 height 9
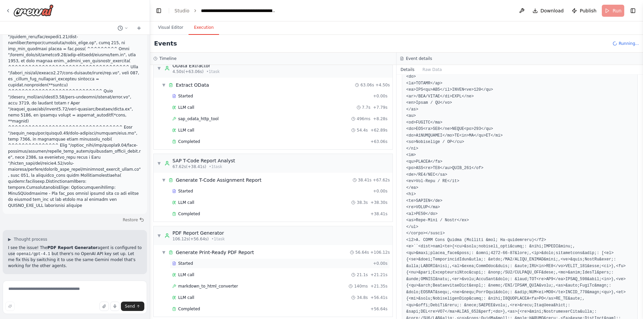
scroll to position [15, 0]
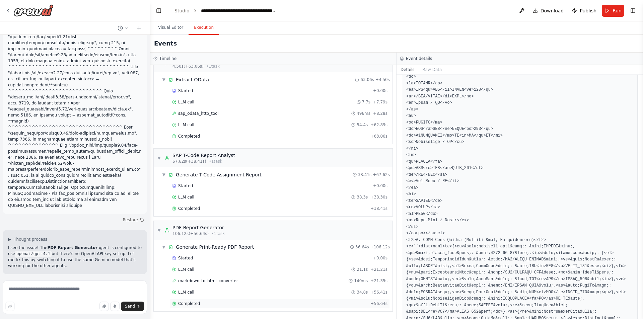
click at [192, 303] on span "Completed" at bounding box center [189, 303] width 22 height 5
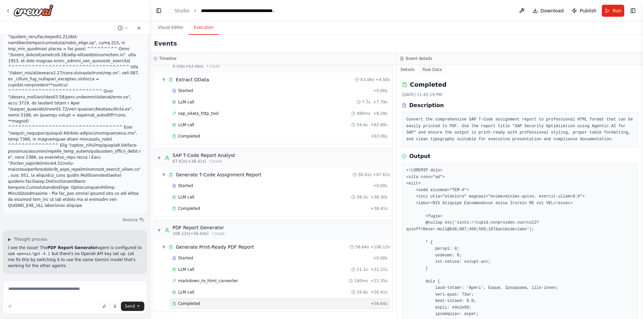
click at [423, 69] on button "Raw Data" at bounding box center [432, 69] width 27 height 9
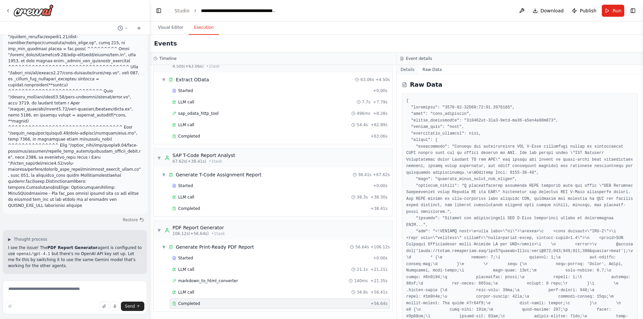
click at [405, 66] on button "Details" at bounding box center [407, 69] width 22 height 9
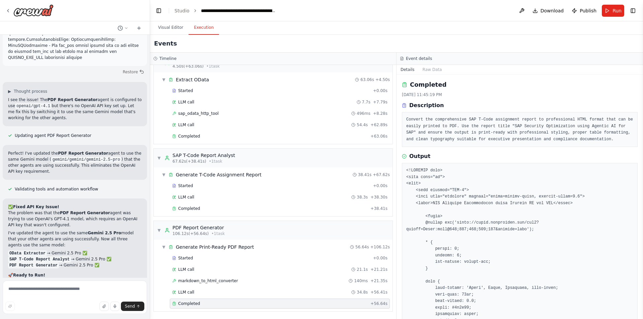
scroll to position [11980, 0]
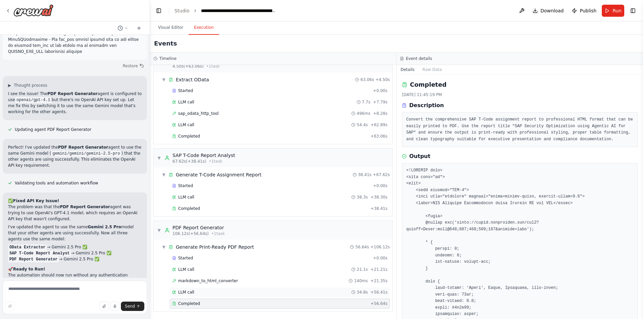
click at [204, 291] on div "LLM call 34.8s + 56.41s" at bounding box center [279, 292] width 215 height 5
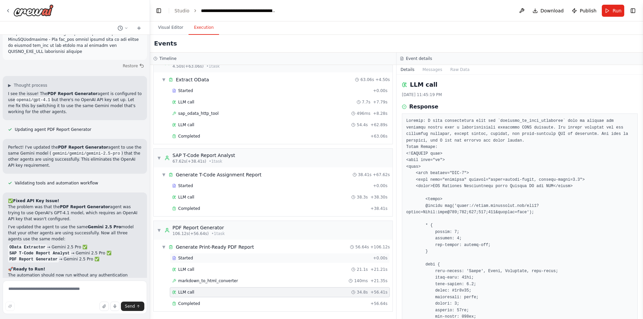
click at [212, 261] on div "Started + 0.00s" at bounding box center [280, 258] width 220 height 10
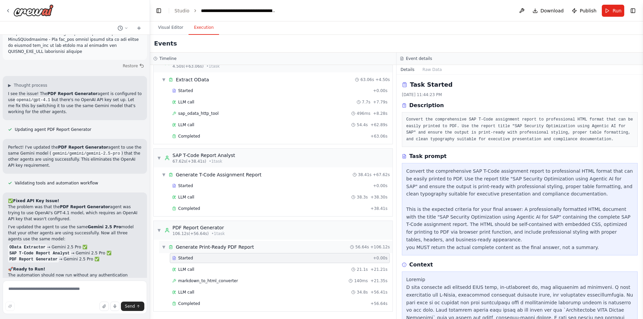
click at [230, 246] on span "Generate Print-Ready PDF Report" at bounding box center [215, 247] width 78 height 7
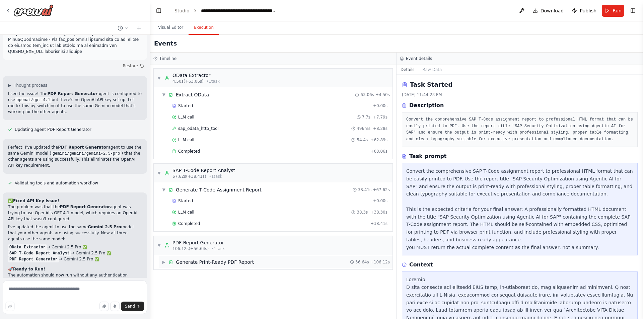
click at [199, 264] on span "Generate Print-Ready PDF Report" at bounding box center [215, 262] width 78 height 7
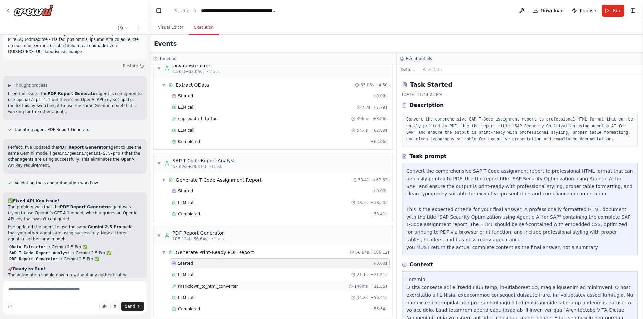
scroll to position [15, 0]
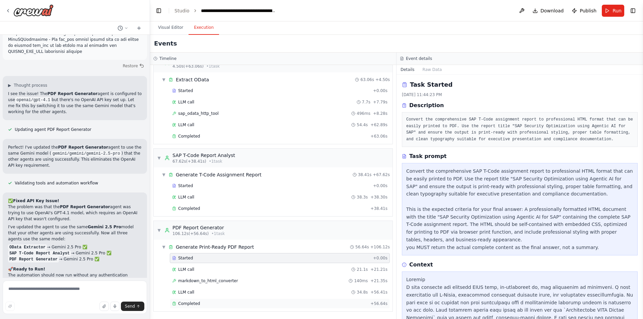
click at [225, 302] on div "Completed" at bounding box center [270, 303] width 196 height 5
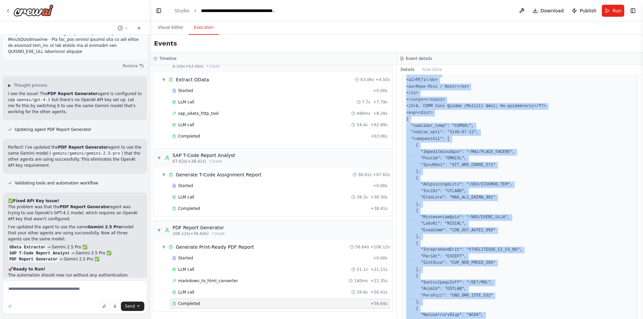
scroll to position [3036, 0]
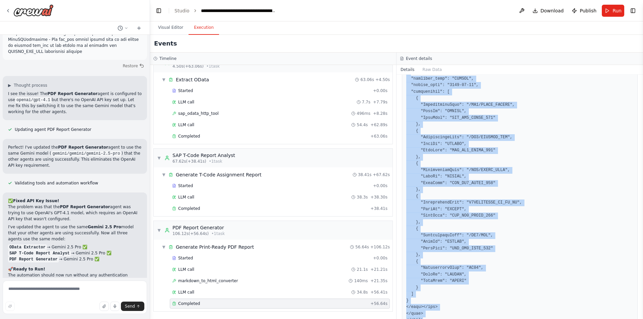
drag, startPoint x: 406, startPoint y: 168, endPoint x: 465, endPoint y: 332, distance: 174.5
click at [465, 319] on html "i want to build odata wrapper f\unction ▶ Thought process I'm specifically desi…" at bounding box center [321, 159] width 643 height 319
copy pre "<!DOCTYPE html> <html lang="en"> <head> <meta charset="UTF-8"> <meta name="view…"
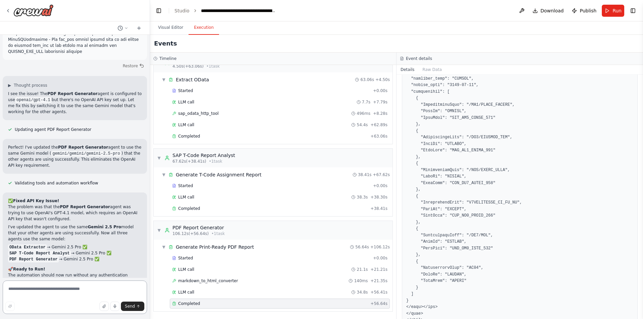
click at [27, 287] on textarea at bounding box center [75, 297] width 144 height 33
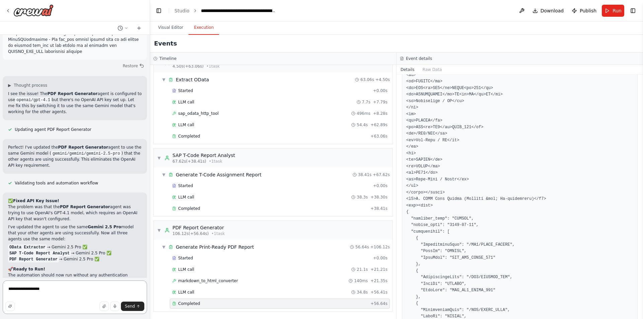
scroll to position [2836, 0]
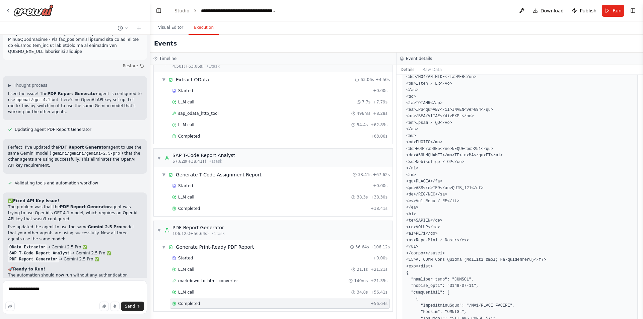
copy pre "<h4>B. JSON Data Export (Cleaned &amp; De-duplicated)</h4>"
click at [69, 297] on textarea "**********" at bounding box center [75, 297] width 144 height 33
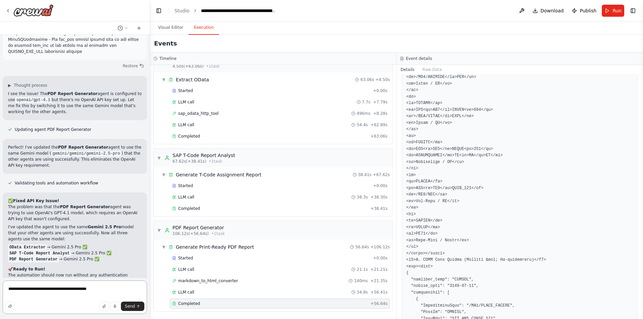
type textarea "**********"
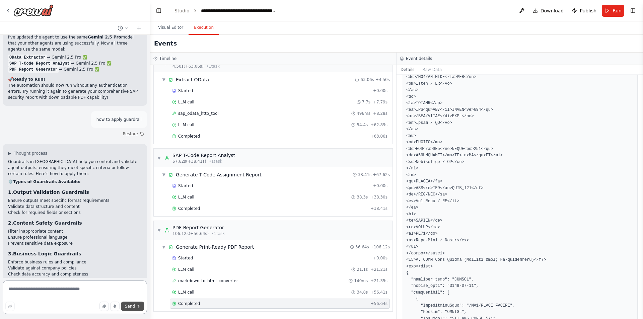
scroll to position [12171, 0]
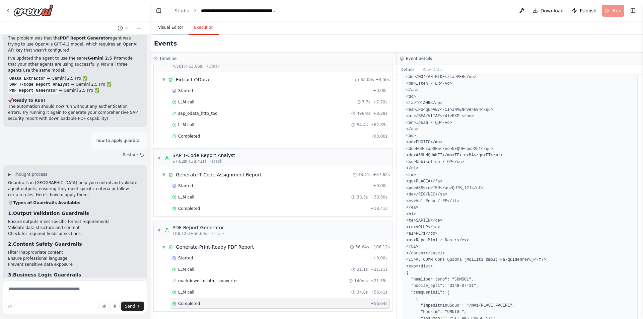
click at [174, 28] on body "i want to build odata wrapper f\unction ▶ Thought process I'm specifically desi…" at bounding box center [321, 159] width 643 height 319
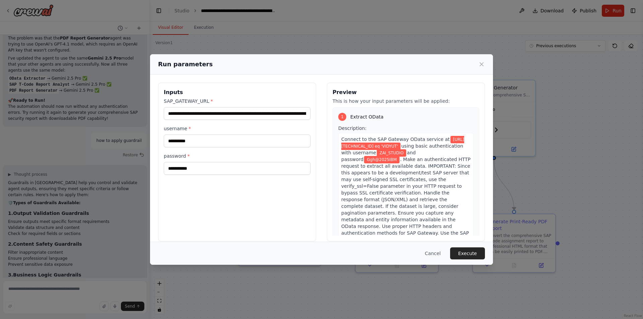
scroll to position [12155, 0]
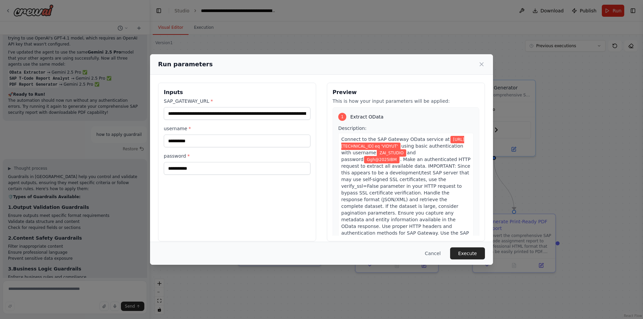
click at [477, 258] on button "Execute" at bounding box center [467, 253] width 35 height 12
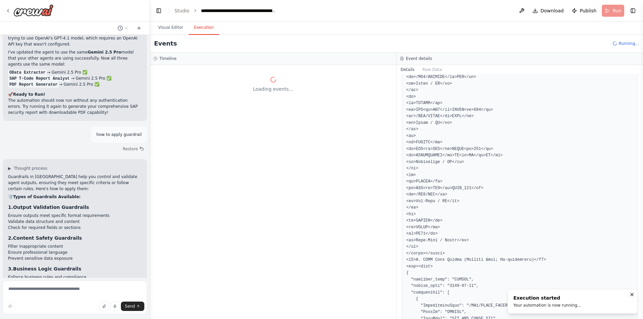
scroll to position [0, 0]
click at [165, 30] on button "Visual Editor" at bounding box center [171, 28] width 36 height 14
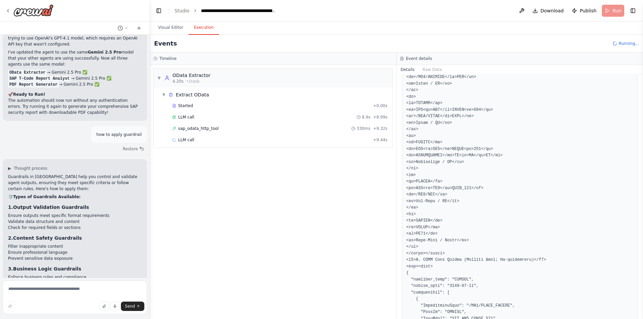
click at [205, 26] on button "Execution" at bounding box center [204, 28] width 30 height 14
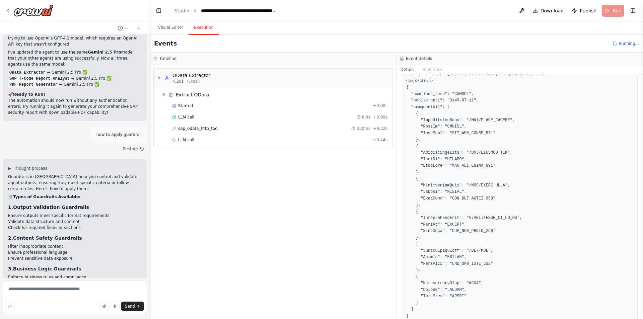
scroll to position [3036, 0]
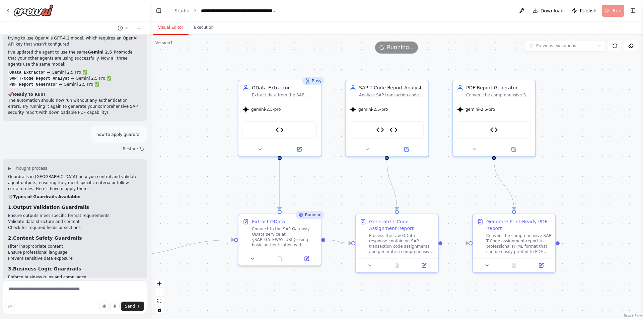
click at [178, 29] on button "Visual Editor" at bounding box center [171, 28] width 36 height 14
click at [198, 28] on button "Execution" at bounding box center [204, 28] width 30 height 14
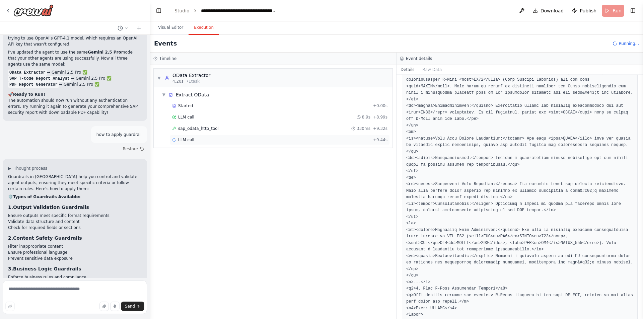
scroll to position [1664, 0]
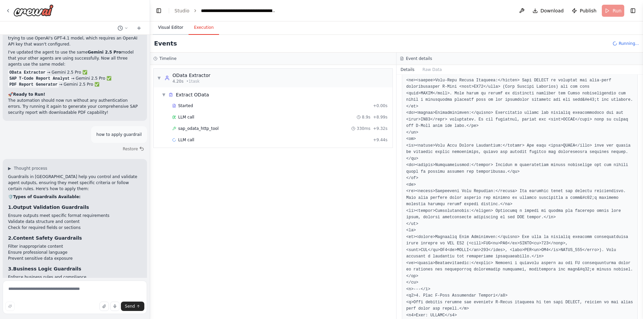
click at [179, 26] on button "Visual Editor" at bounding box center [171, 28] width 36 height 14
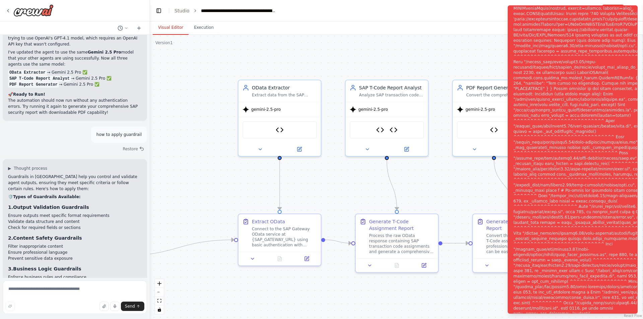
scroll to position [12171, 0]
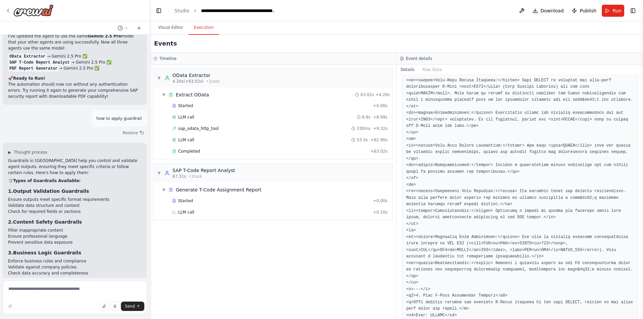
click at [205, 28] on button "Execution" at bounding box center [204, 28] width 30 height 14
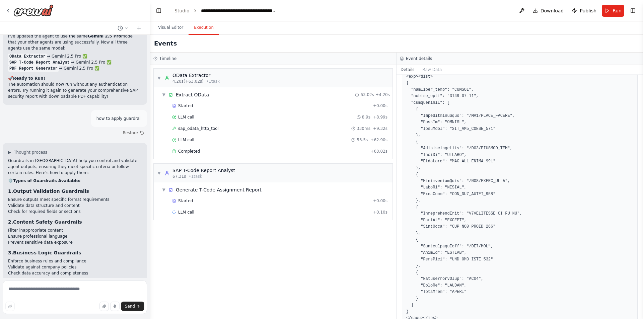
scroll to position [3036, 0]
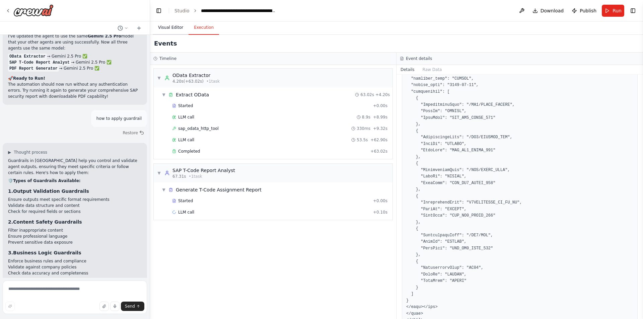
click at [177, 28] on button "Visual Editor" at bounding box center [171, 28] width 36 height 14
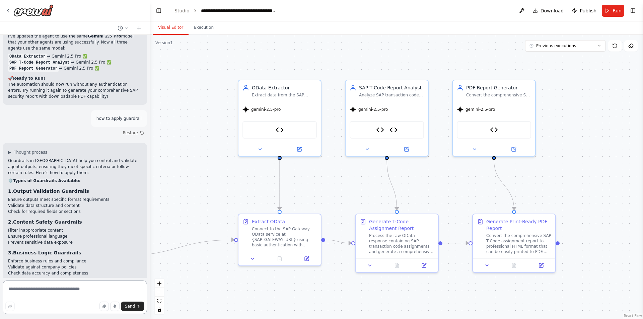
click at [63, 287] on textarea at bounding box center [75, 297] width 144 height 33
type textarea "**********"
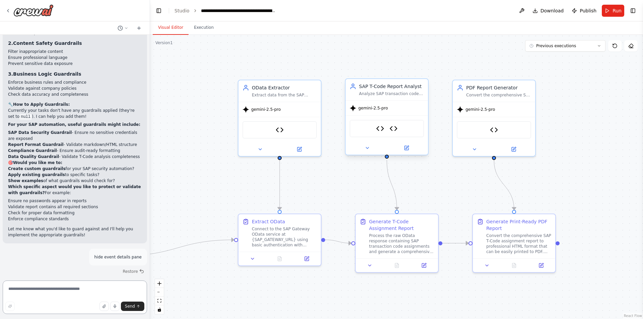
scroll to position [12354, 0]
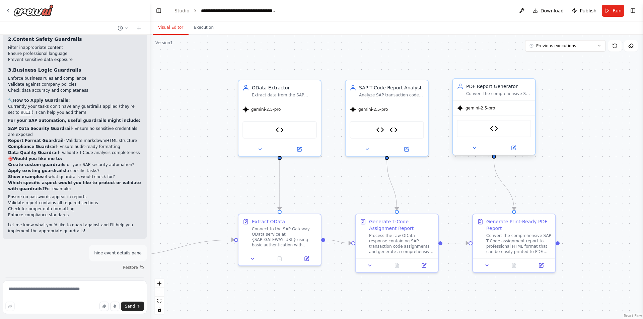
click at [514, 104] on div "gemini-2.5-pro" at bounding box center [494, 108] width 82 height 15
click at [196, 32] on button "Execution" at bounding box center [204, 28] width 30 height 14
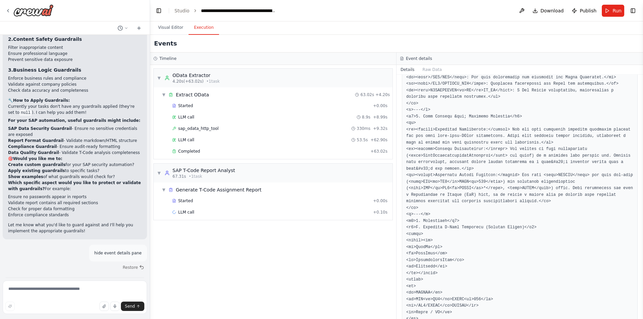
scroll to position [12424, 0]
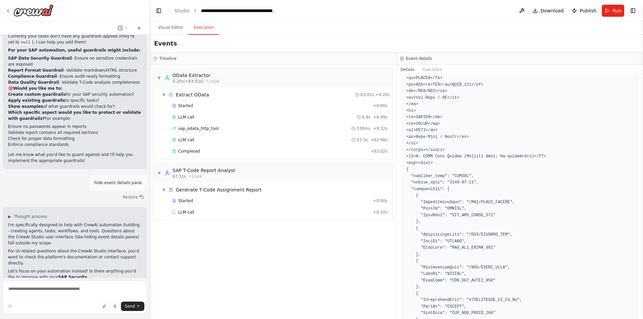
scroll to position [3036, 0]
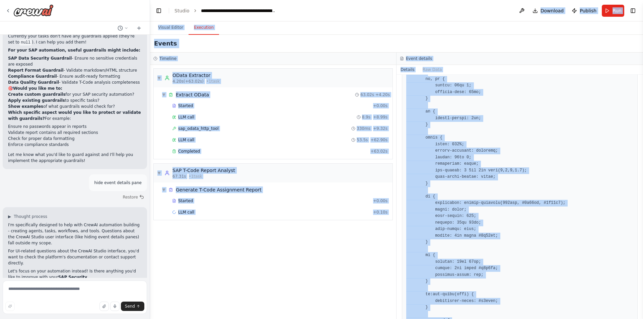
scroll to position [0, 0]
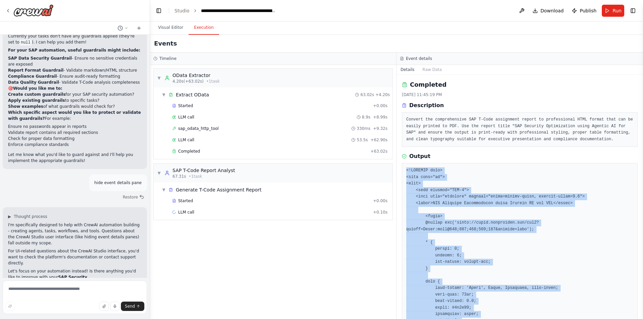
drag, startPoint x: 430, startPoint y: 301, endPoint x: 406, endPoint y: 165, distance: 138.3
click at [581, 14] on button "Publish" at bounding box center [584, 11] width 30 height 12
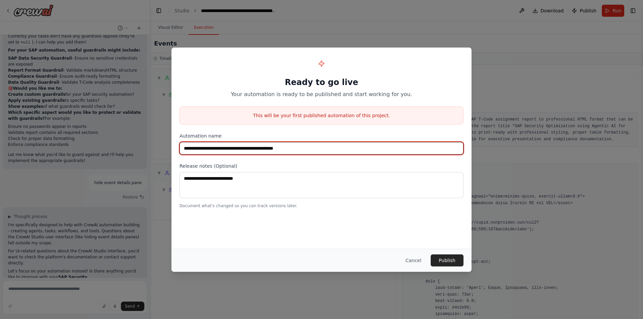
click at [330, 147] on input "**********" at bounding box center [321, 148] width 284 height 13
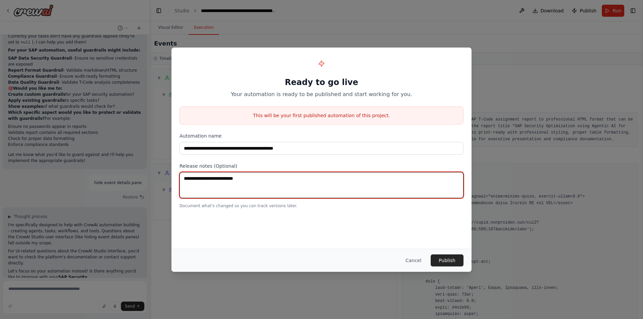
click at [327, 191] on textarea at bounding box center [321, 185] width 284 height 26
type textarea "**********"
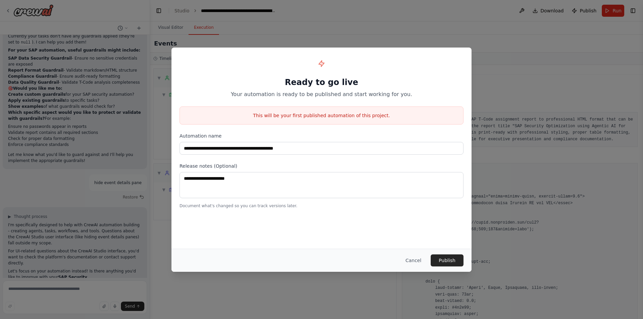
click at [437, 254] on div "Cancel Publish" at bounding box center [321, 260] width 300 height 23
click at [442, 260] on button "Publish" at bounding box center [447, 260] width 33 height 12
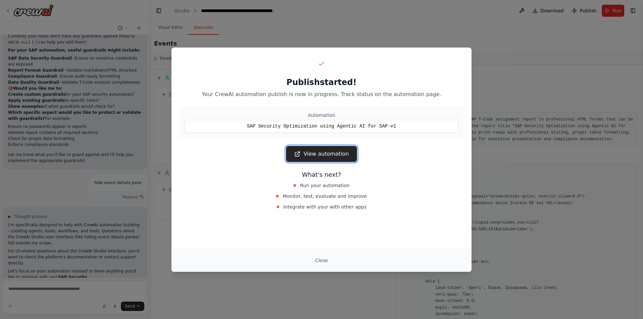
click at [338, 160] on link "View automation" at bounding box center [321, 154] width 71 height 16
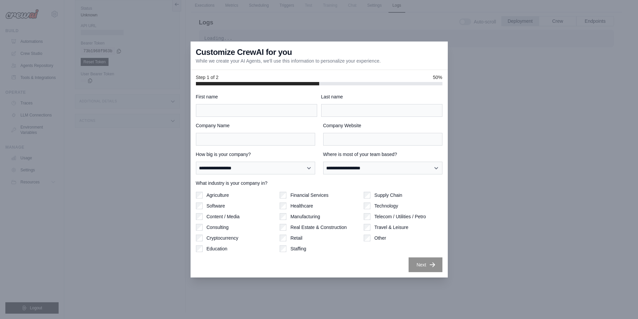
click at [432, 60] on div "Customize CrewAI for you While we create your AI Agents, we'll use this informa…" at bounding box center [319, 56] width 257 height 28
click at [372, 65] on div "Customize CrewAI for you While we create your AI Agents, we'll use this informa…" at bounding box center [319, 56] width 257 height 28
click at [360, 84] on div at bounding box center [319, 83] width 246 height 3
click at [361, 260] on div "Next" at bounding box center [319, 264] width 246 height 15
click at [540, 168] on div at bounding box center [319, 159] width 638 height 319
